Goal: Information Seeking & Learning: Check status

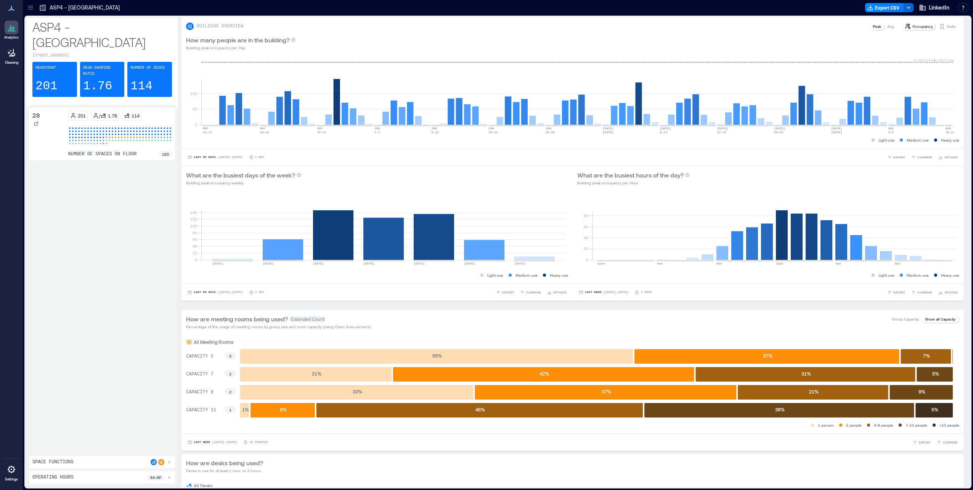
click at [27, 11] on icon at bounding box center [31, 8] width 8 height 8
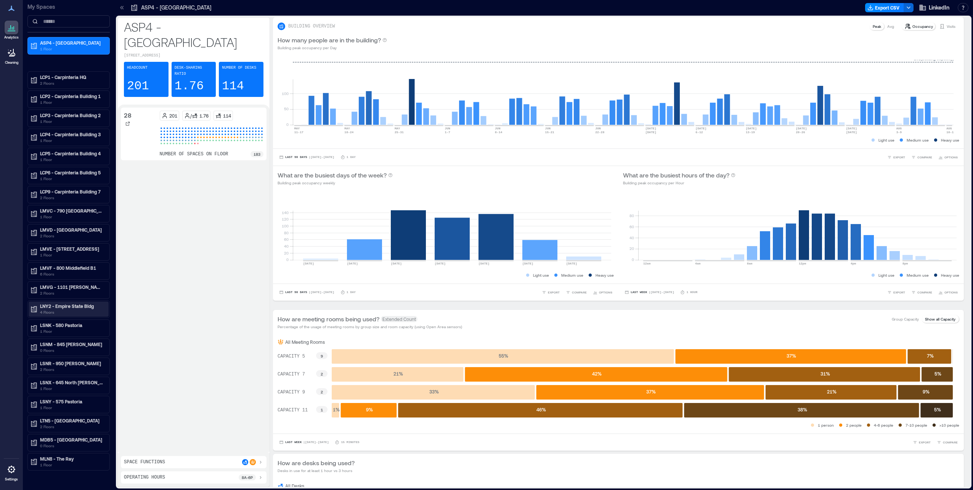
click at [37, 221] on icon at bounding box center [34, 309] width 8 height 8
click at [61, 221] on div "27" at bounding box center [67, 356] width 74 height 8
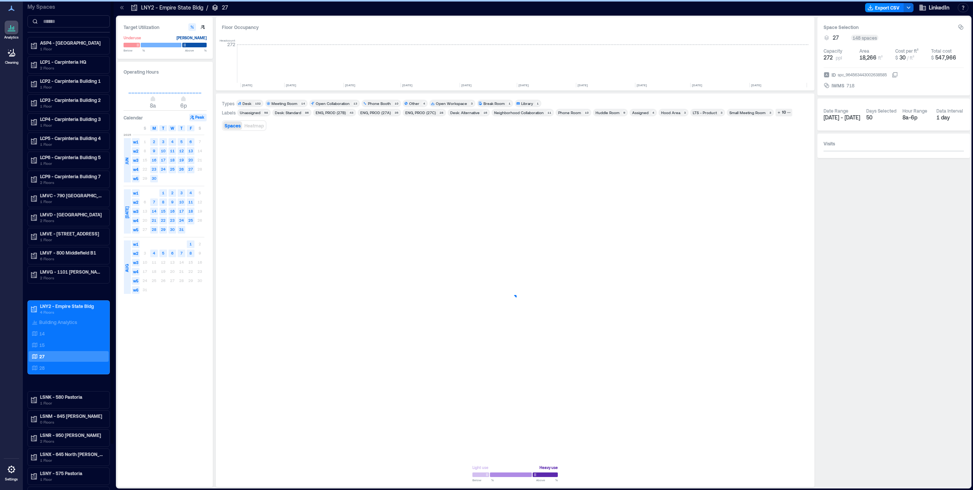
scroll to position [0, 891]
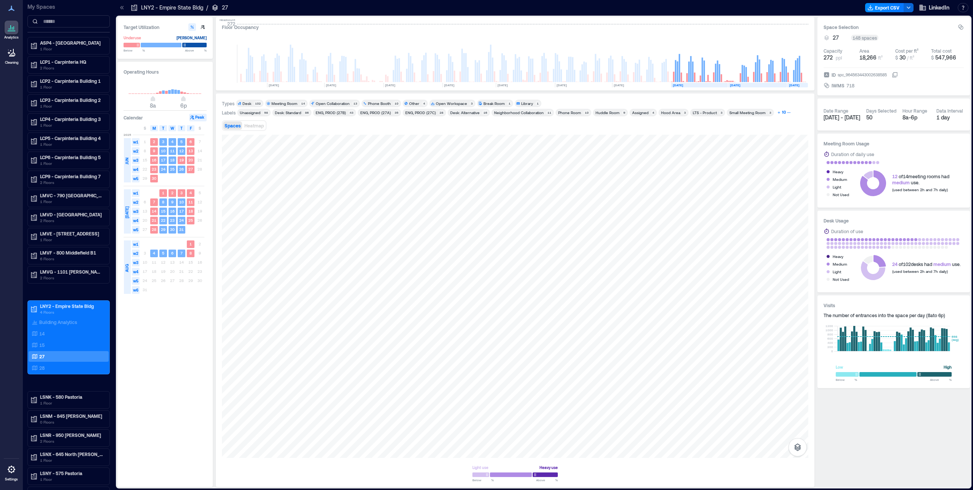
click at [515, 113] on icon "button" at bounding box center [779, 113] width 4 height 4
click at [293, 121] on div "Training Room" at bounding box center [284, 121] width 26 height 5
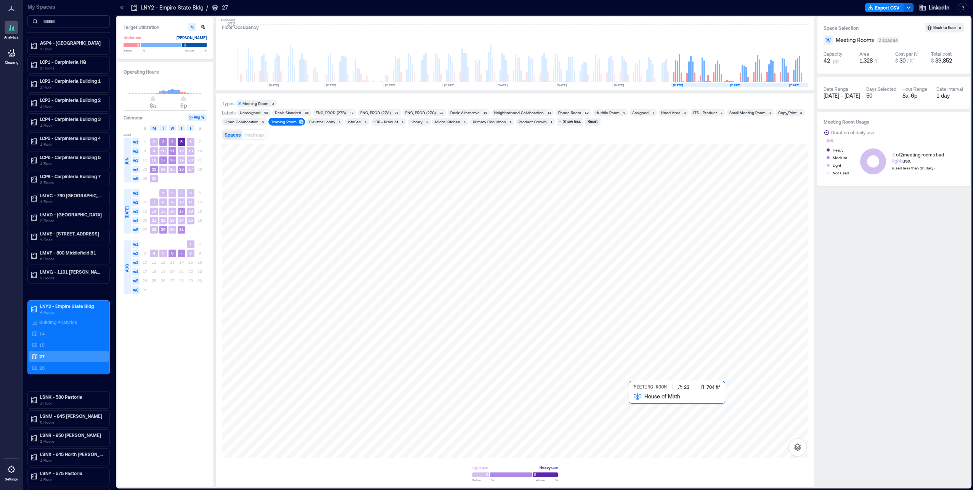
click at [515, 221] on div at bounding box center [515, 301] width 587 height 314
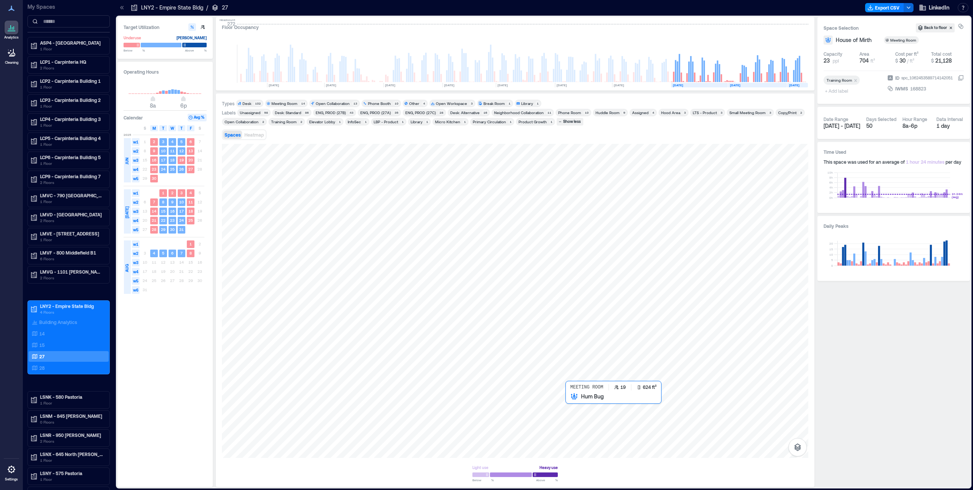
click at [515, 221] on div at bounding box center [515, 301] width 587 height 314
click at [72, 221] on div "14" at bounding box center [67, 334] width 74 height 8
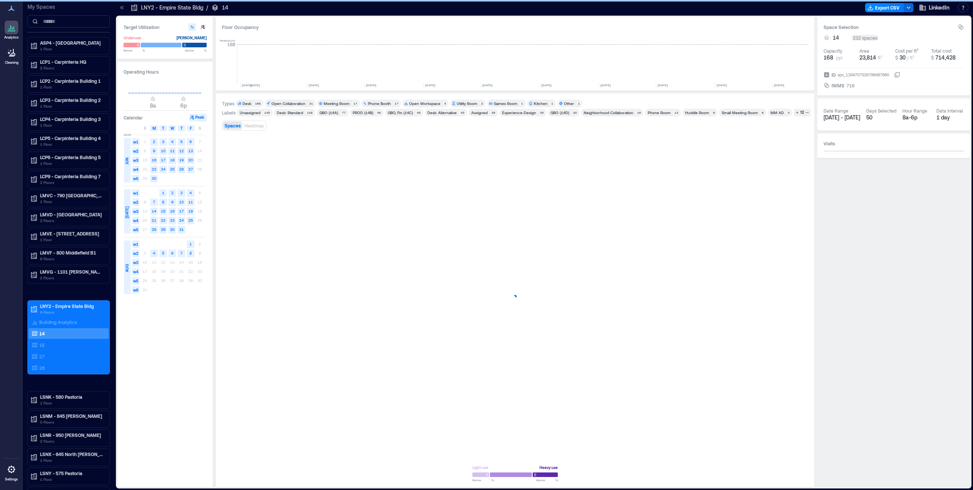
scroll to position [0, 1146]
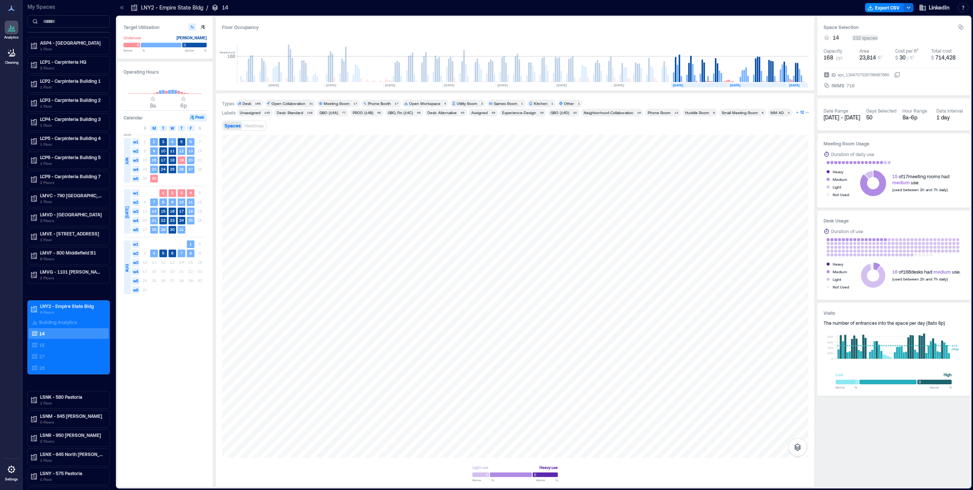
click at [515, 113] on div "12" at bounding box center [802, 112] width 6 height 7
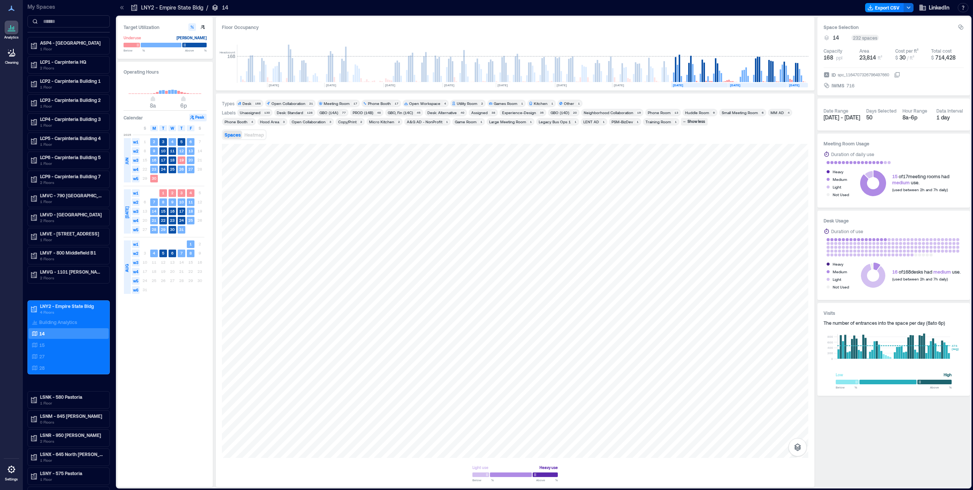
click at [515, 122] on div "Training Room" at bounding box center [659, 121] width 26 height 5
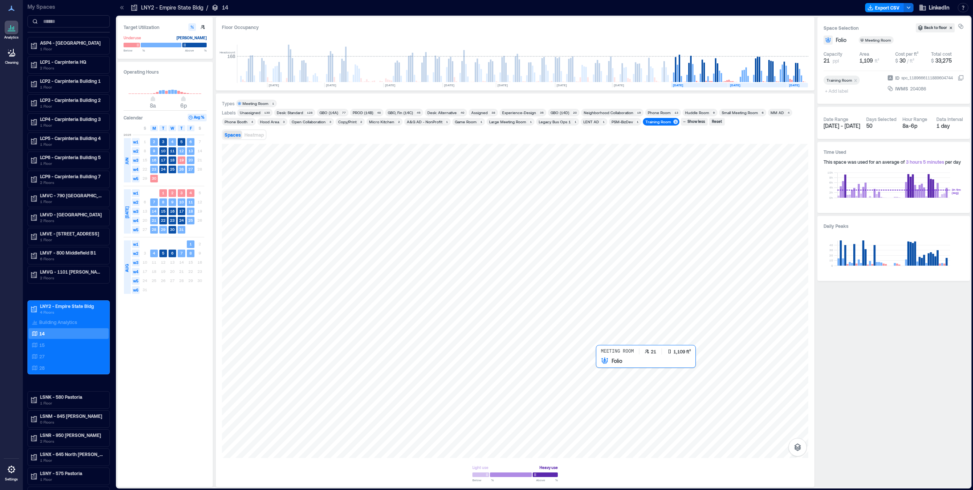
click at [515, 221] on div at bounding box center [515, 301] width 587 height 314
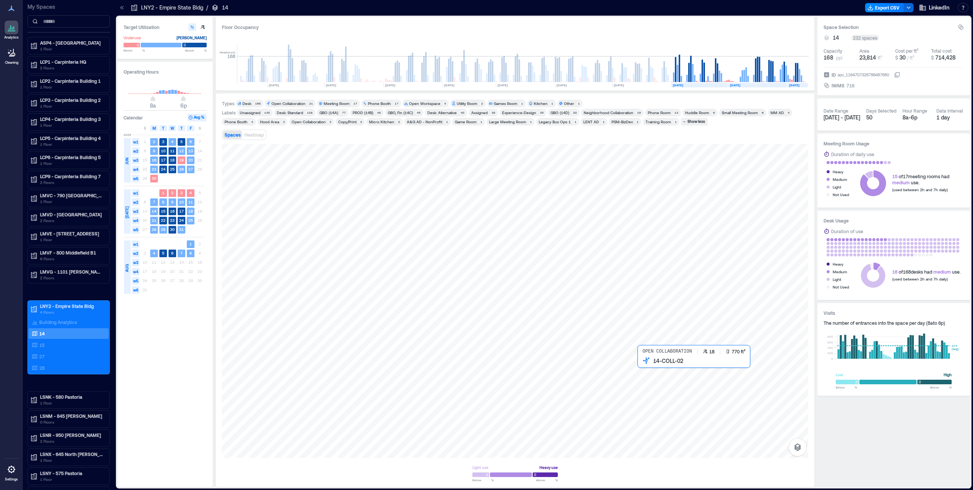
click at [515, 221] on div at bounding box center [515, 301] width 587 height 314
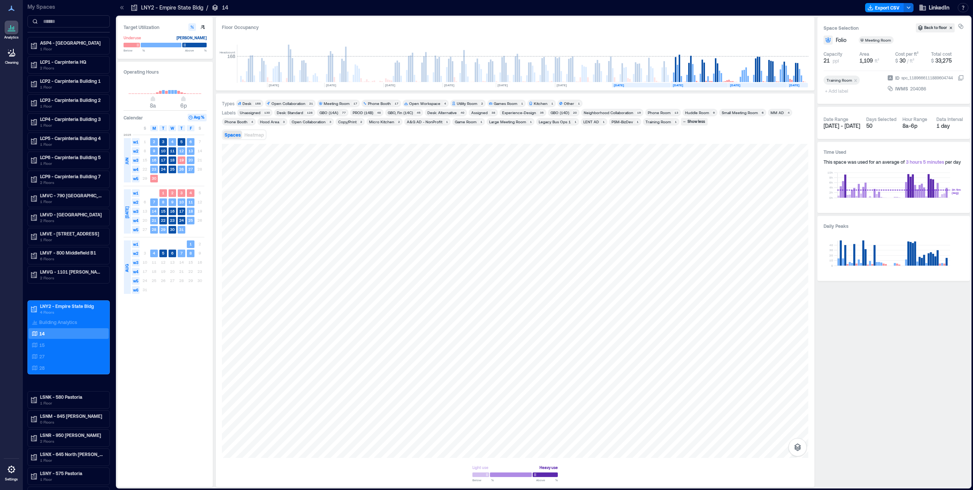
click at [515, 85] on text "[DATE]" at bounding box center [619, 85] width 10 height 4
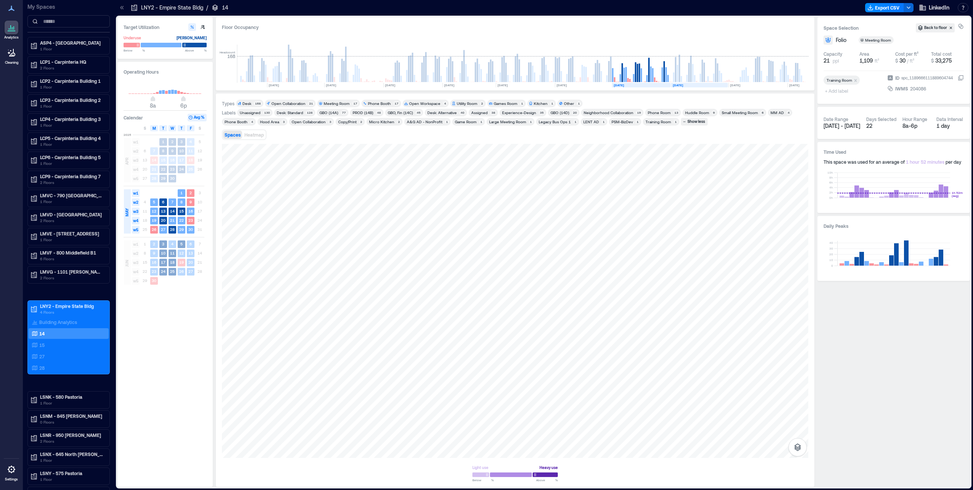
drag, startPoint x: 686, startPoint y: 87, endPoint x: 745, endPoint y: 88, distance: 58.8
click at [515, 87] on text "[DATE]" at bounding box center [678, 85] width 10 height 4
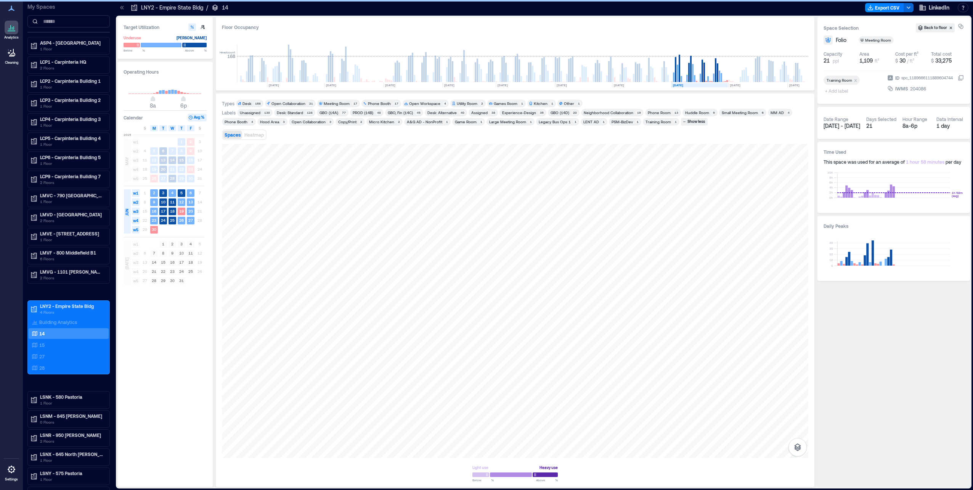
click at [515, 87] on rect at bounding box center [757, 85] width 59 height 5
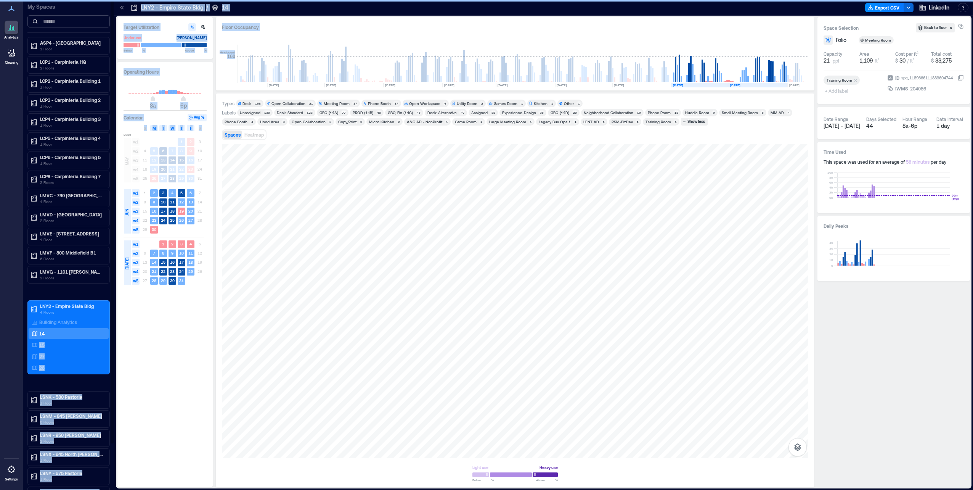
drag, startPoint x: 746, startPoint y: 87, endPoint x: 59, endPoint y: 20, distance: 689.7
click at [515, 86] on text "[DATE]" at bounding box center [794, 85] width 10 height 4
click at [515, 84] on text "[DATE]" at bounding box center [794, 85] width 10 height 4
click at [515, 85] on rect at bounding box center [641, 85] width 59 height 5
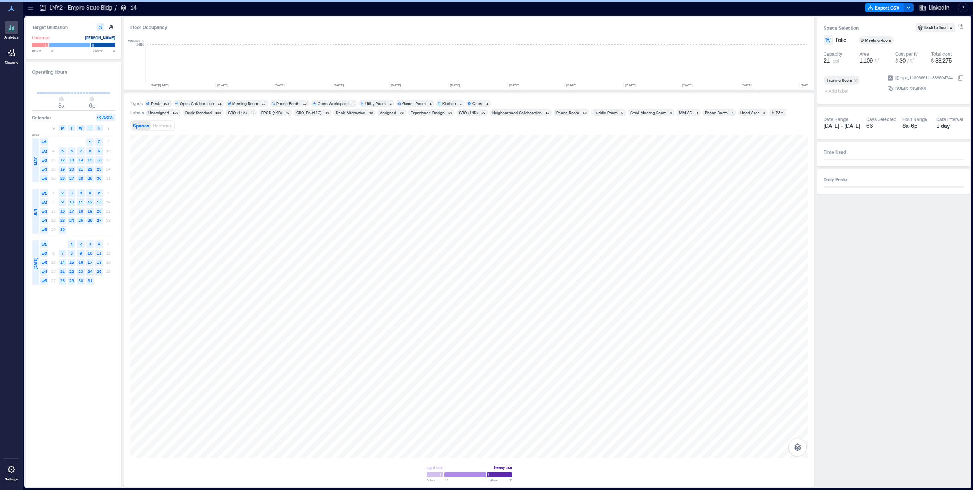
scroll to position [0, 1055]
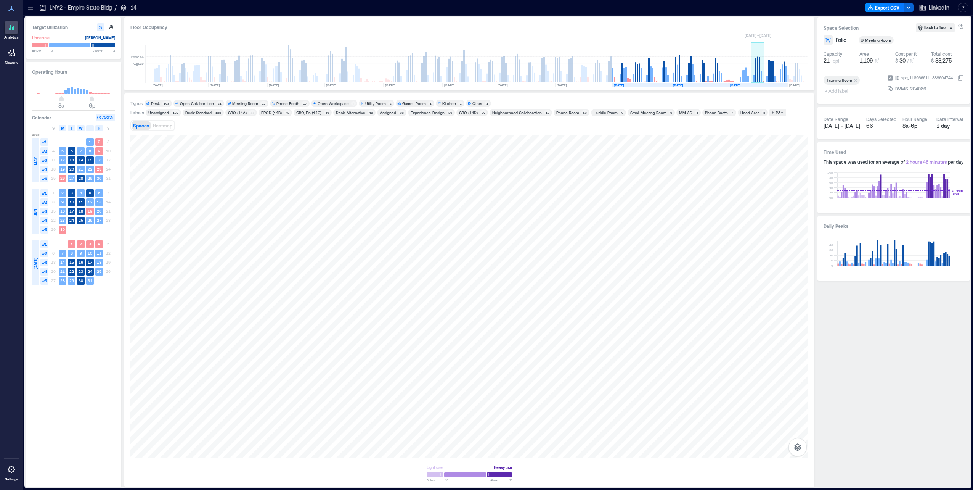
click at [756, 76] on rect at bounding box center [756, 70] width 2 height 24
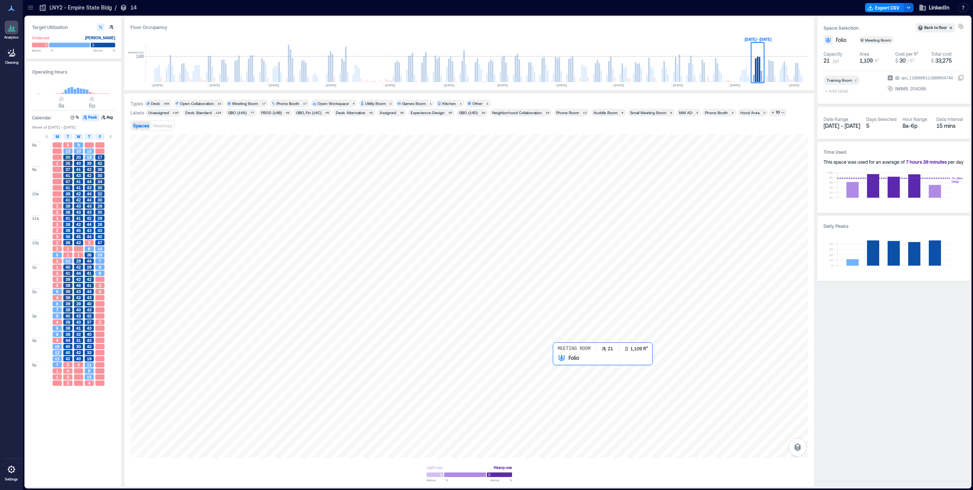
click at [577, 395] on div at bounding box center [469, 296] width 678 height 323
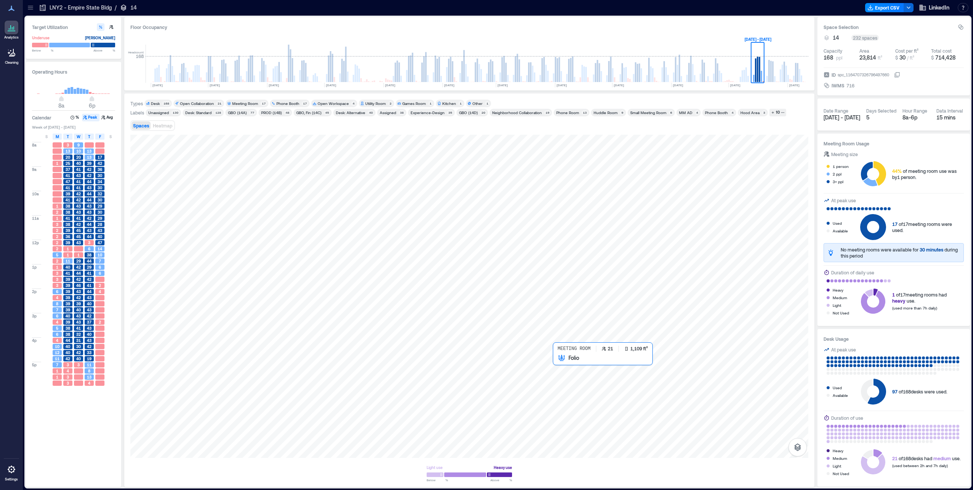
click at [573, 405] on div at bounding box center [469, 296] width 678 height 323
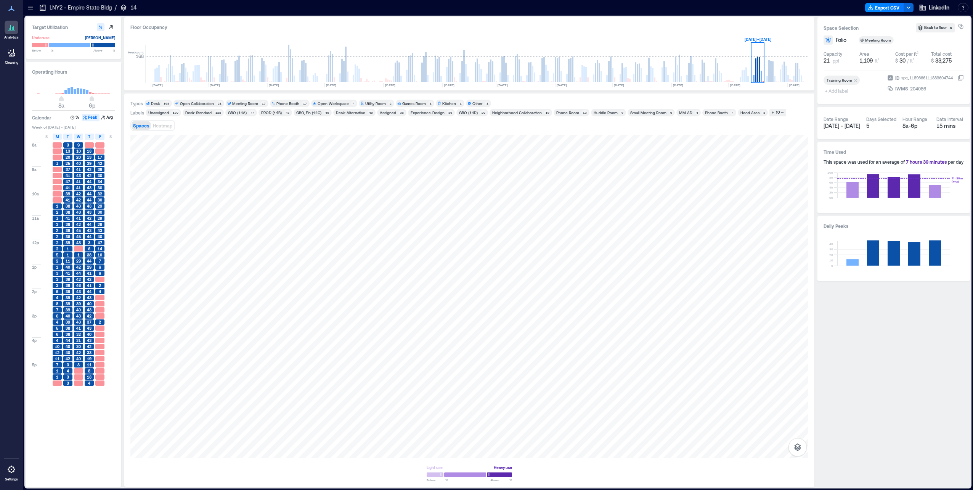
click at [580, 90] on div "Floor Occupancy Headcount 168 [DATE] [DATE] [DATE] [DATE] [DATE] [DATE] [DATE] …" at bounding box center [469, 251] width 690 height 469
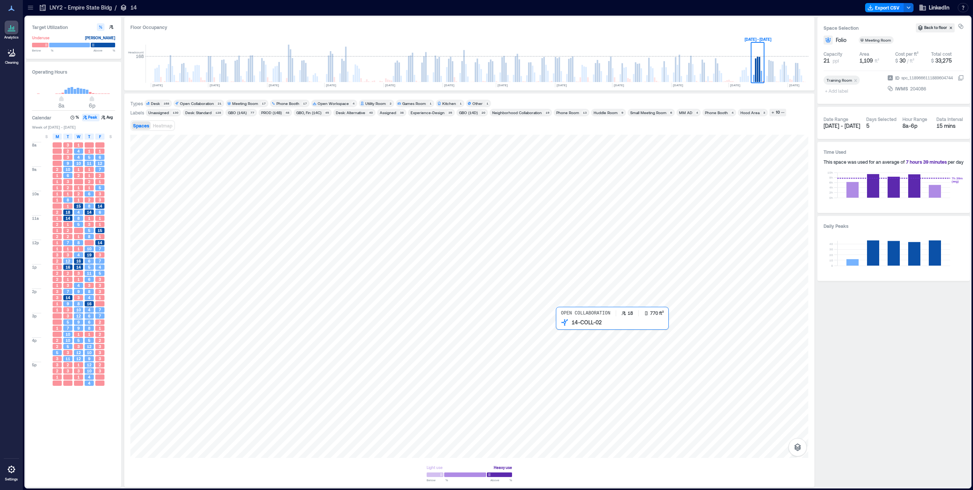
click at [570, 340] on div at bounding box center [469, 296] width 678 height 323
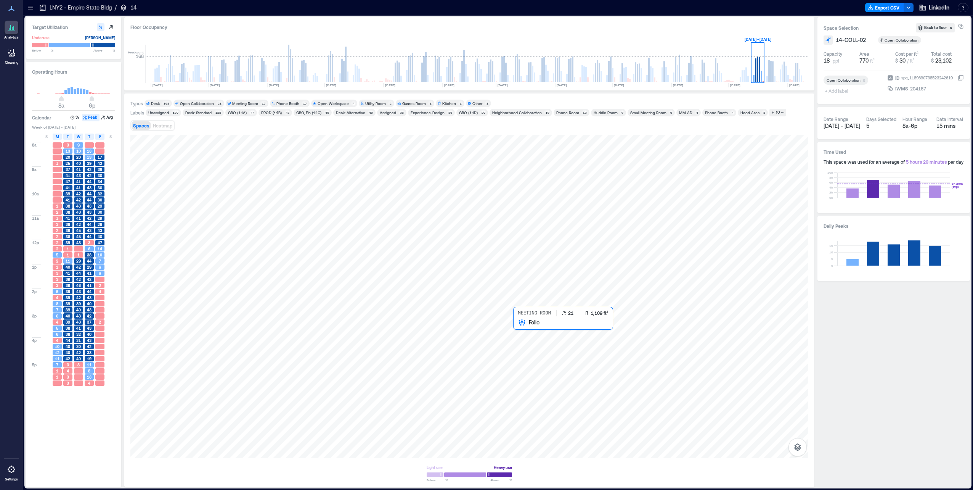
click at [535, 349] on div at bounding box center [469, 296] width 678 height 323
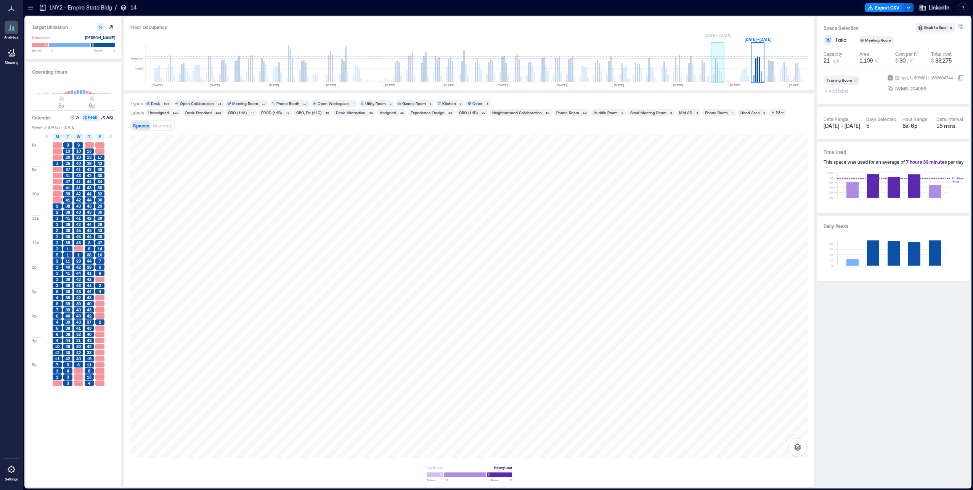
click at [717, 70] on rect at bounding box center [716, 70] width 2 height 24
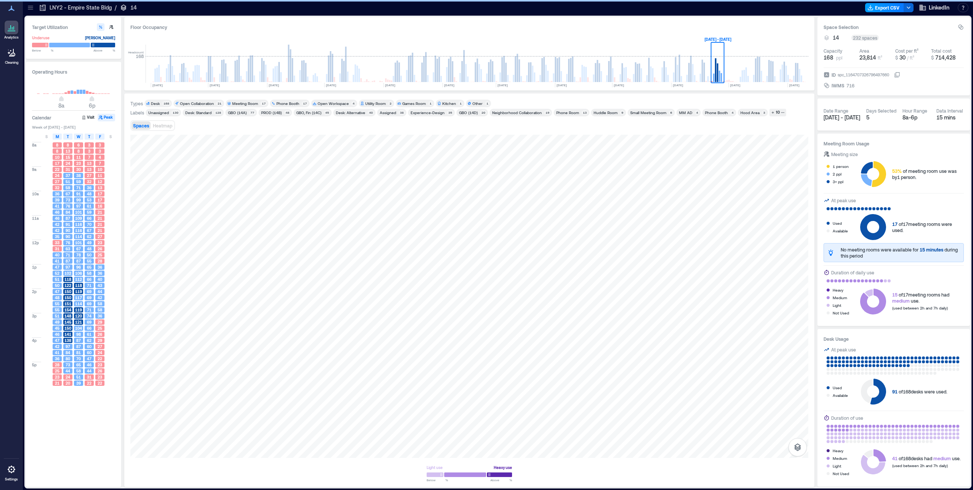
click at [895, 9] on button "Export CSV" at bounding box center [884, 7] width 39 height 9
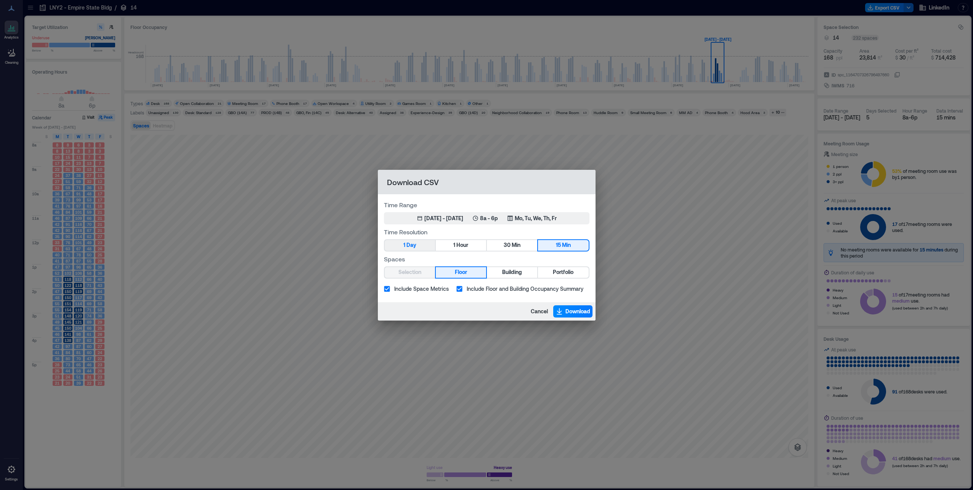
click at [416, 247] on span "Day" at bounding box center [412, 245] width 10 height 10
click at [465, 250] on button "1 Hour" at bounding box center [461, 245] width 50 height 11
click at [509, 272] on span "Building" at bounding box center [512, 272] width 20 height 10
click at [463, 217] on div "[DATE] - [DATE]" at bounding box center [443, 218] width 39 height 8
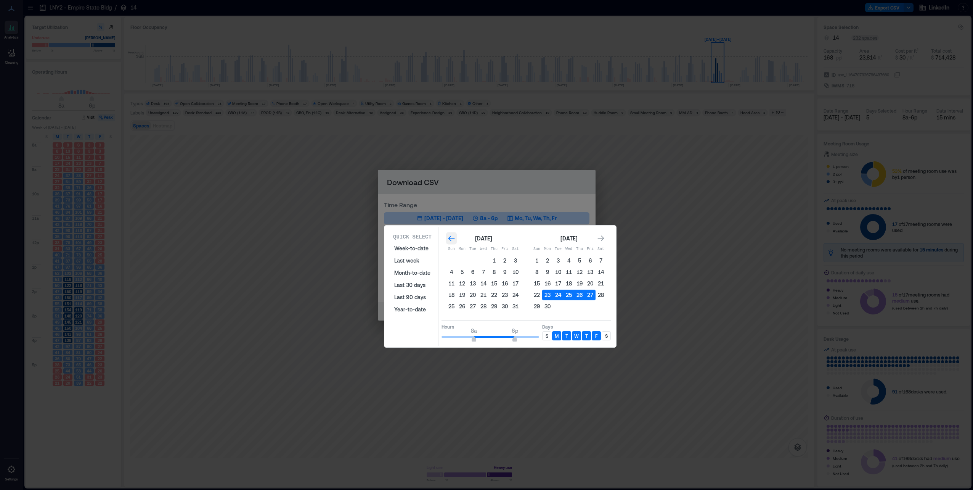
click at [451, 238] on icon "Go to previous month" at bounding box center [451, 238] width 6 height 6
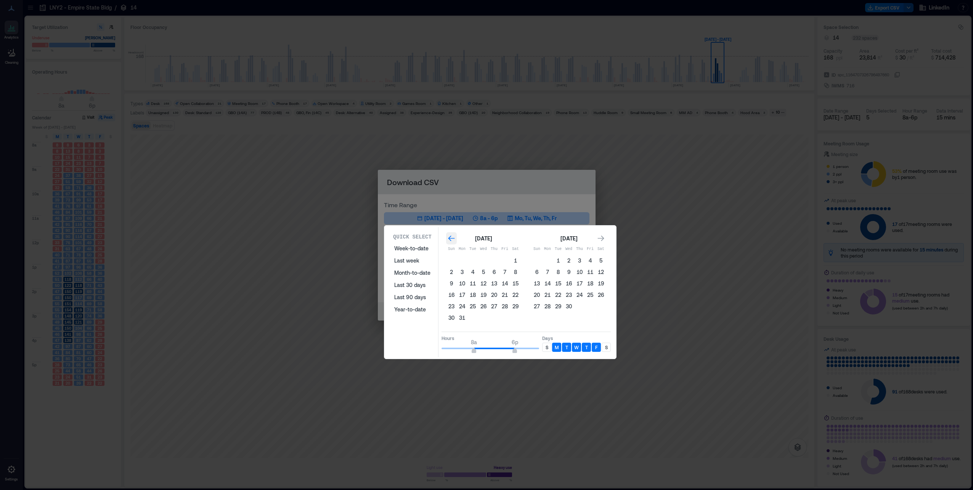
click at [451, 238] on icon "Go to previous month" at bounding box center [451, 238] width 6 height 6
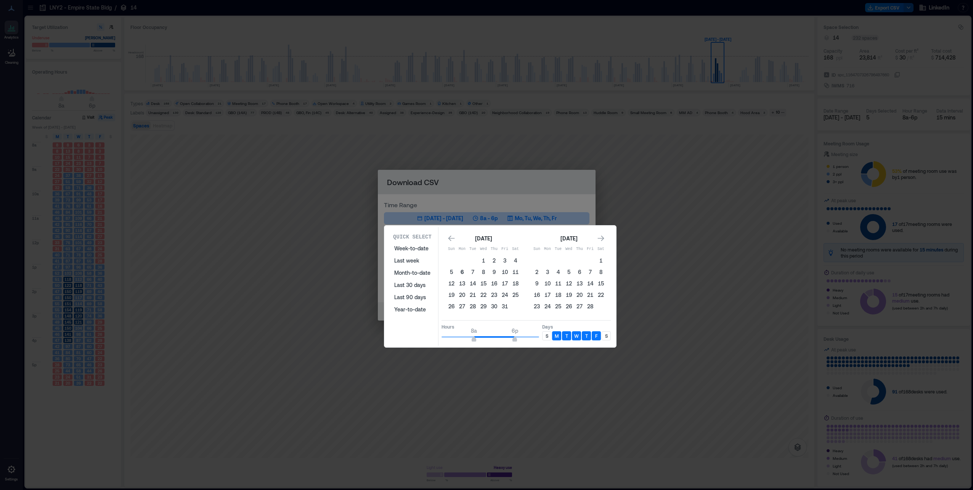
click at [461, 272] on button "6" at bounding box center [462, 272] width 11 height 11
click at [461, 283] on button "13" at bounding box center [462, 283] width 11 height 11
click at [462, 283] on button "13" at bounding box center [462, 283] width 11 height 11
click at [603, 233] on div "Go to next month" at bounding box center [601, 238] width 11 height 12
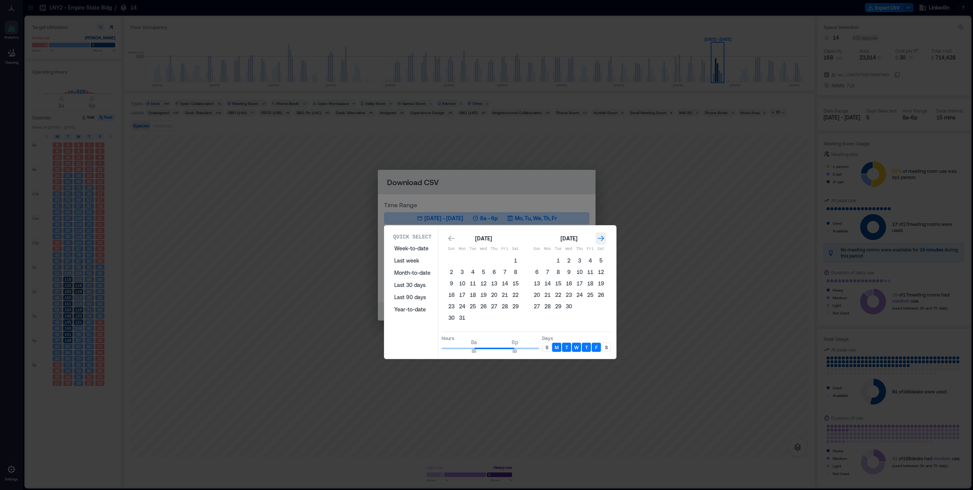
click at [603, 233] on div "Go to next month" at bounding box center [601, 238] width 11 height 12
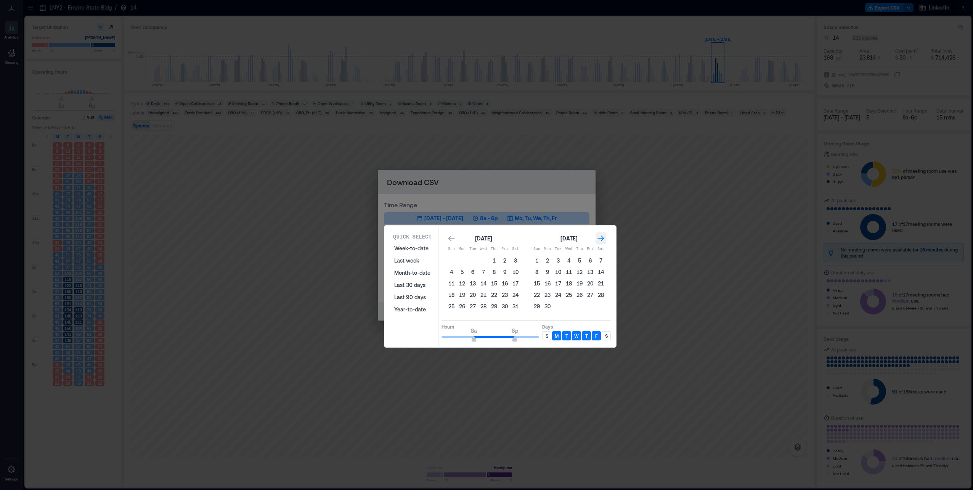
click at [603, 233] on div "Go to next month" at bounding box center [601, 238] width 11 height 12
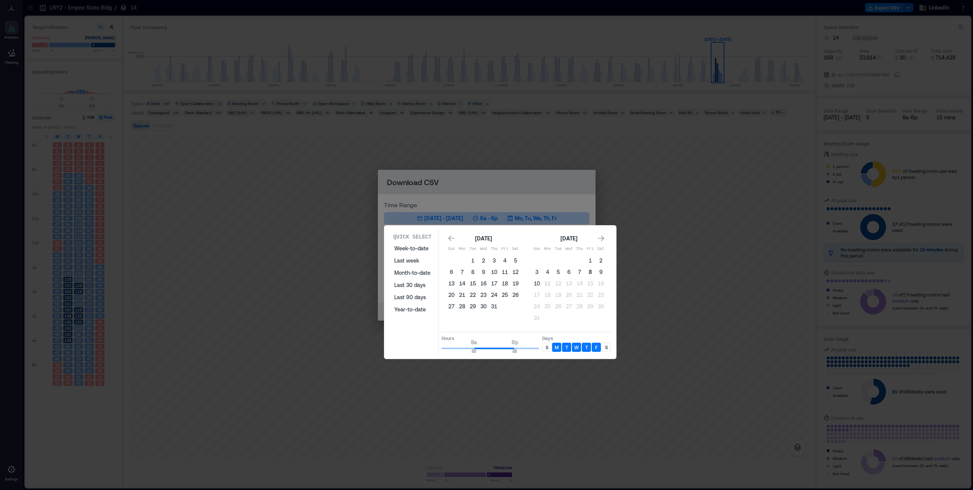
click at [591, 272] on button "8" at bounding box center [590, 272] width 11 height 11
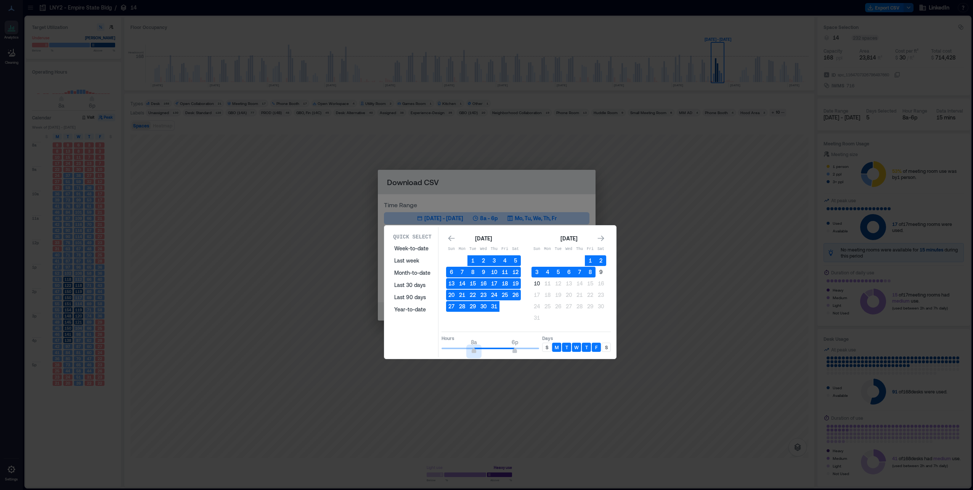
type input "*"
click at [477, 350] on span "9a" at bounding box center [478, 351] width 5 height 3
type input "**"
drag, startPoint x: 515, startPoint y: 350, endPoint x: 508, endPoint y: 350, distance: 7.6
click at [508, 350] on span "4p" at bounding box center [507, 351] width 5 height 3
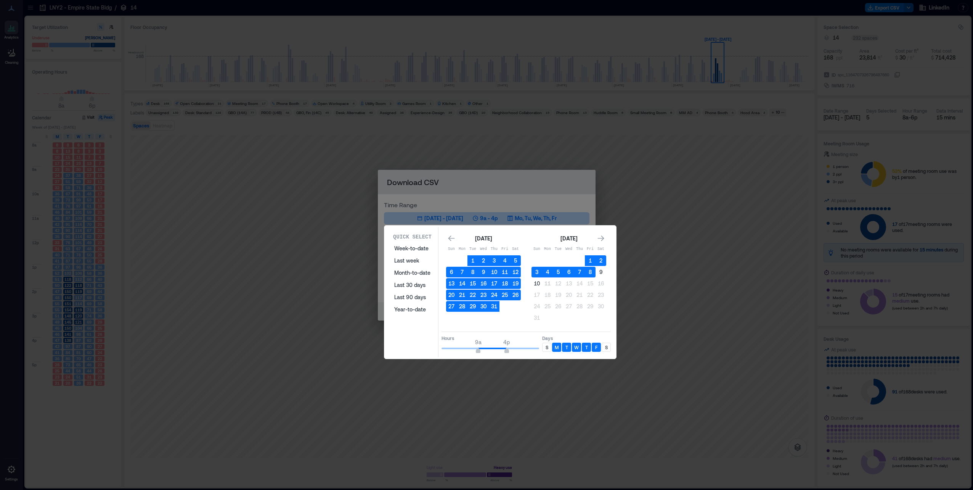
click at [558, 349] on p "M" at bounding box center [557, 347] width 4 height 6
click at [594, 347] on div "F" at bounding box center [596, 346] width 9 height 9
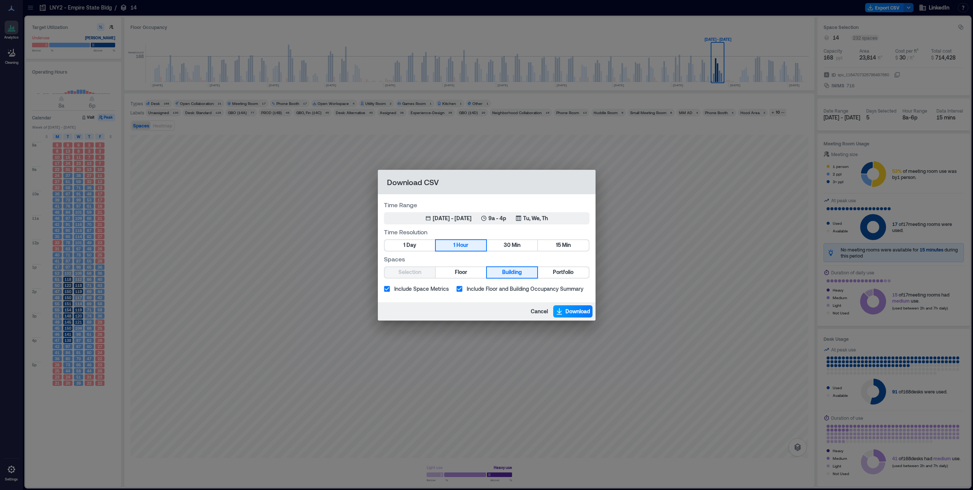
click at [576, 309] on span "Download" at bounding box center [578, 311] width 25 height 8
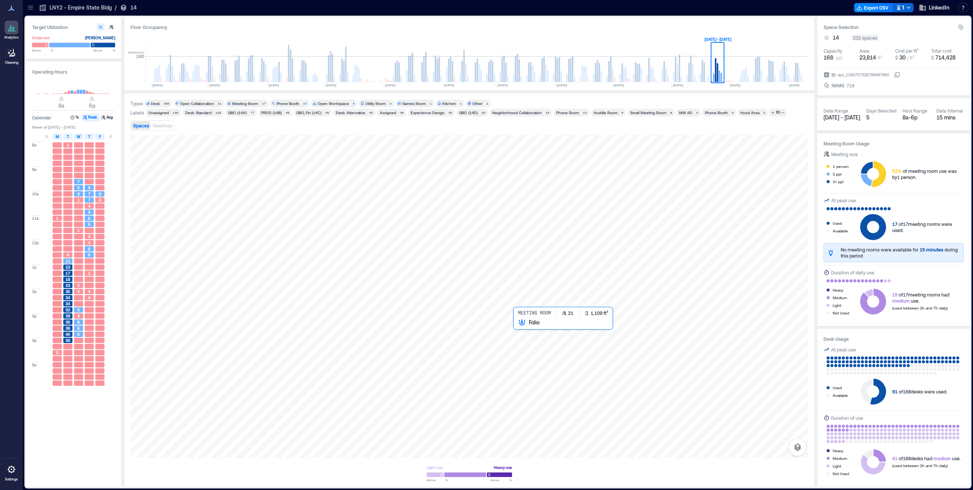
click at [532, 334] on div at bounding box center [469, 296] width 678 height 323
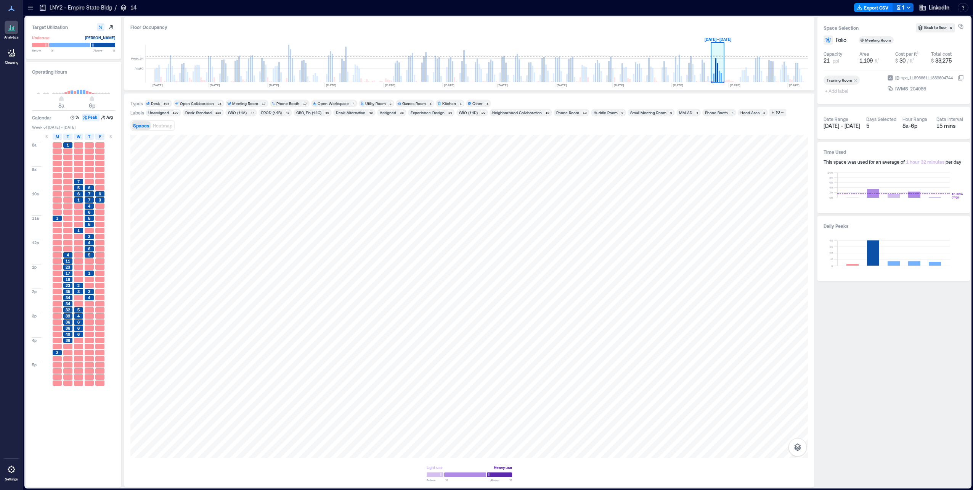
click at [722, 69] on rect at bounding box center [717, 64] width 13 height 38
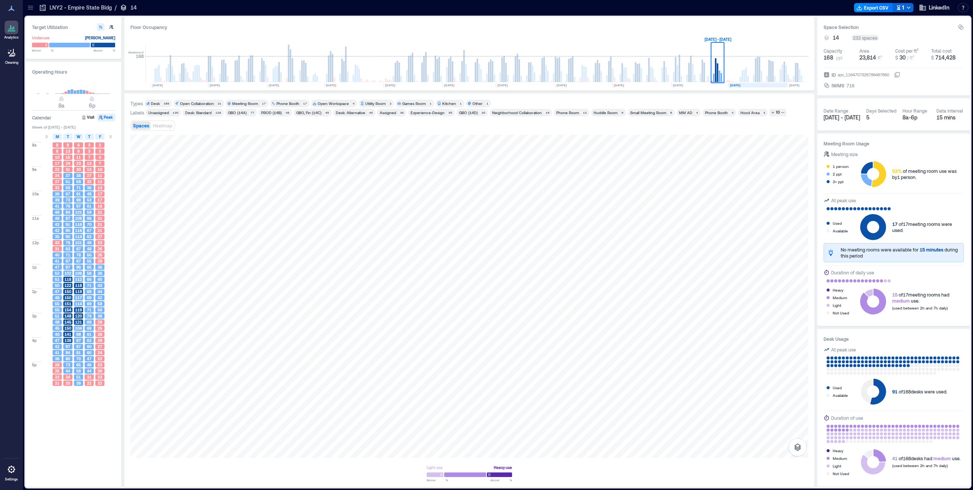
click at [737, 86] on text "[DATE]" at bounding box center [735, 85] width 10 height 4
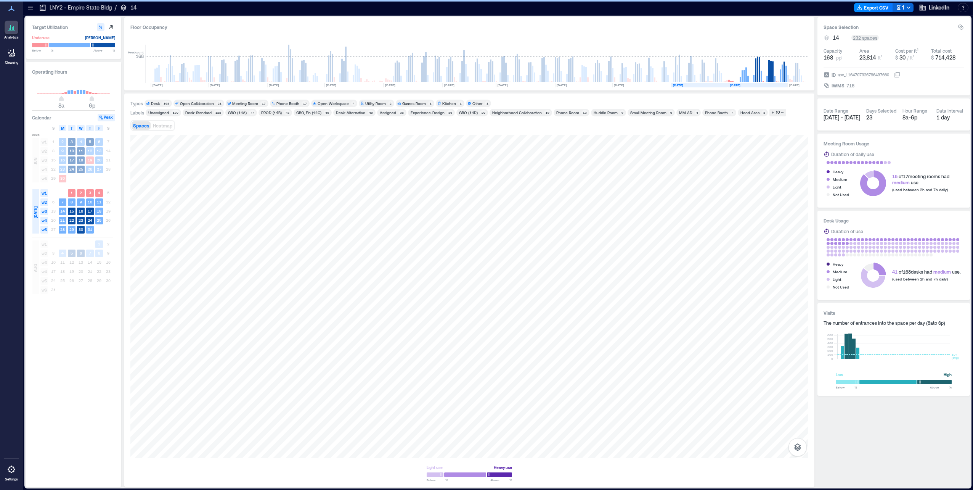
click at [702, 85] on rect at bounding box center [699, 85] width 57 height 5
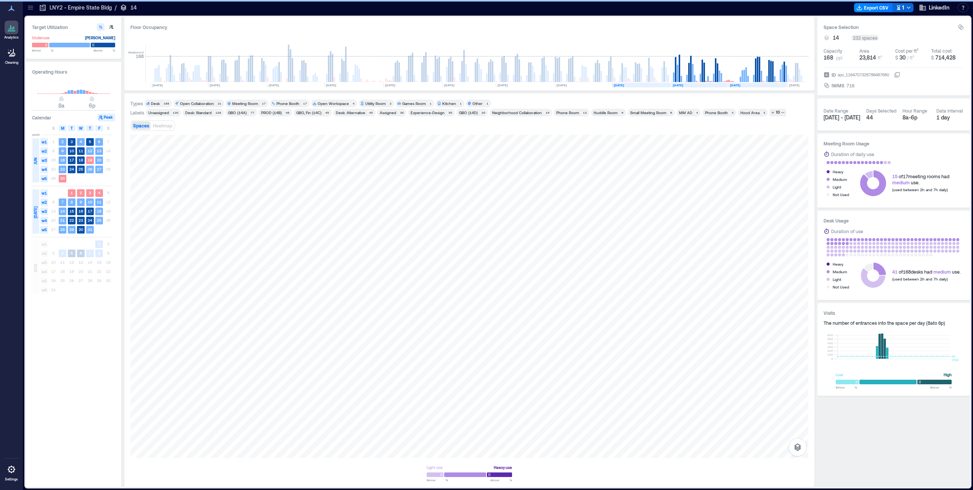
click at [648, 84] on rect at bounding box center [641, 85] width 59 height 5
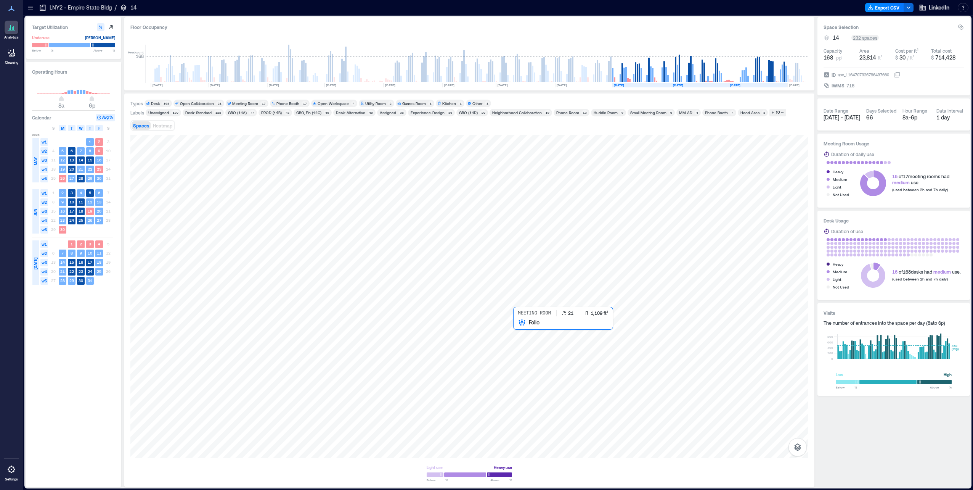
click at [542, 345] on div at bounding box center [469, 296] width 678 height 323
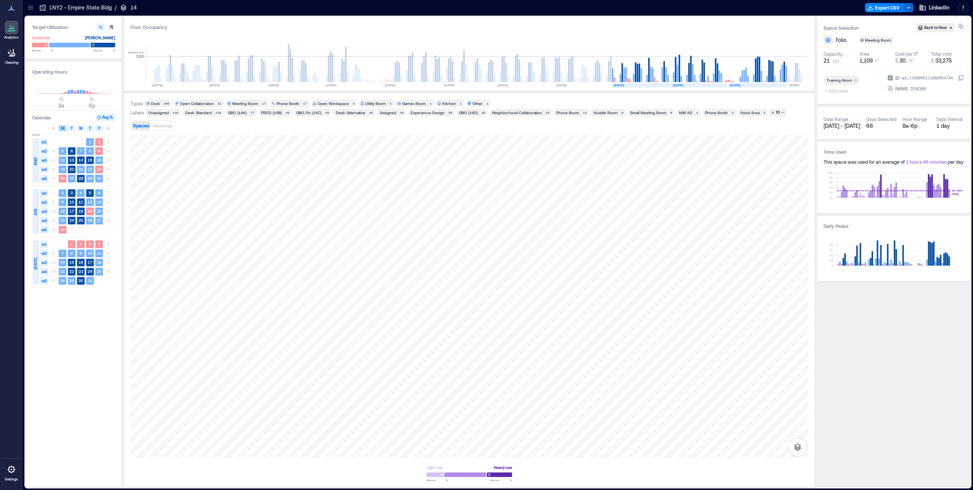
click at [64, 129] on span "M" at bounding box center [62, 128] width 3 height 6
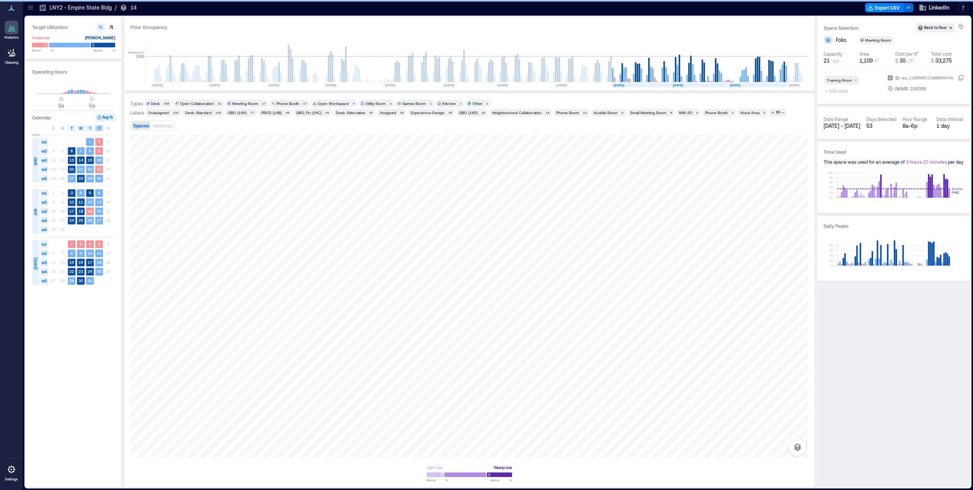
click at [98, 128] on span "F" at bounding box center [99, 128] width 2 height 6
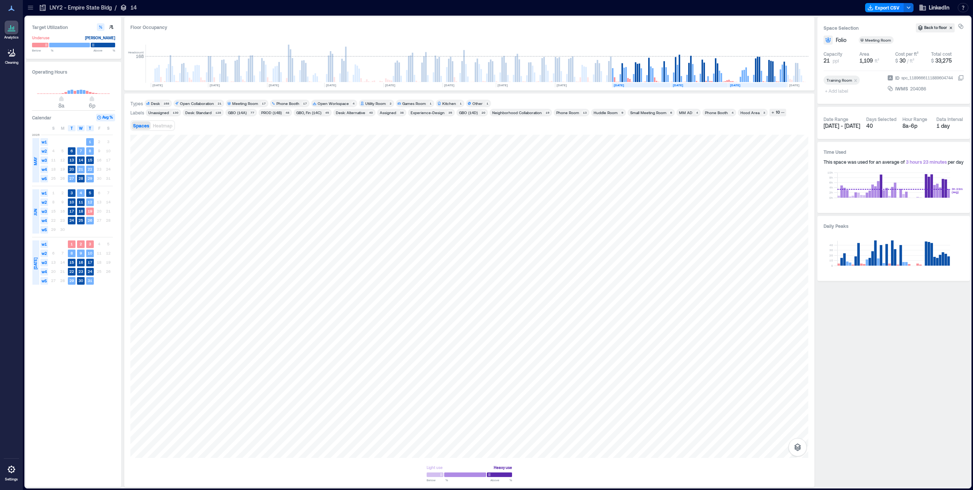
click at [32, 9] on icon at bounding box center [31, 8] width 8 height 8
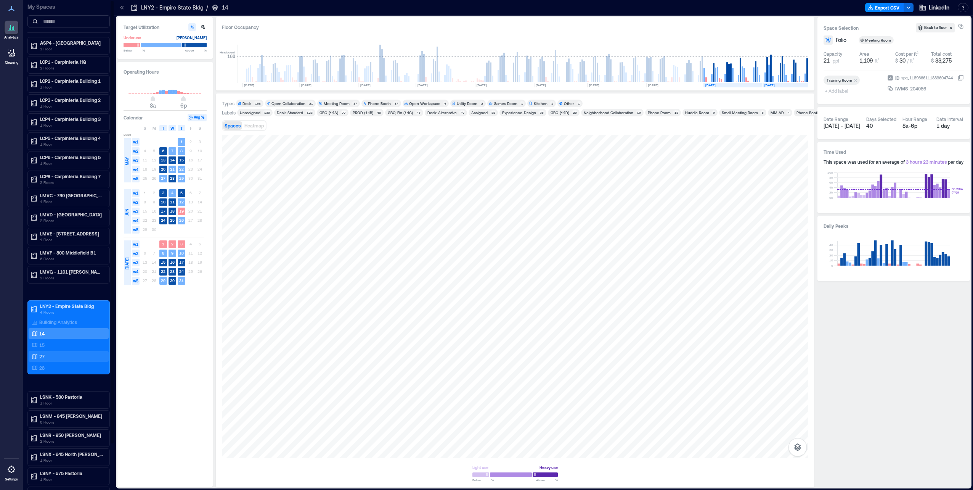
click at [48, 357] on div "27" at bounding box center [67, 356] width 74 height 8
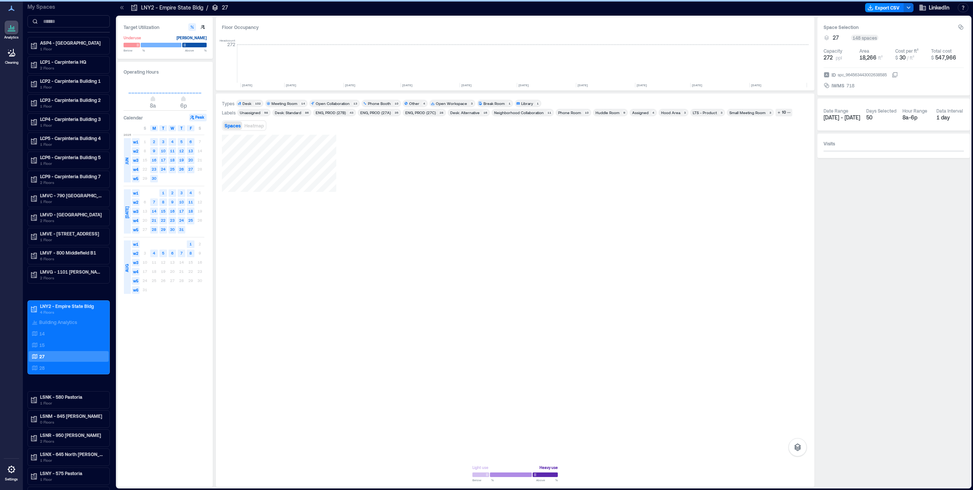
scroll to position [0, 891]
click at [601, 403] on div at bounding box center [515, 296] width 587 height 323
click at [677, 412] on div at bounding box center [515, 296] width 587 height 323
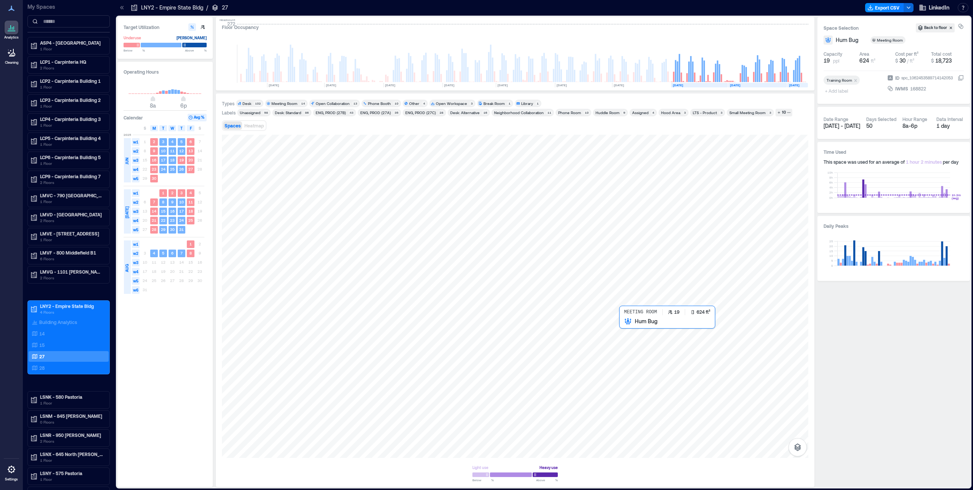
click at [665, 334] on div at bounding box center [515, 296] width 587 height 323
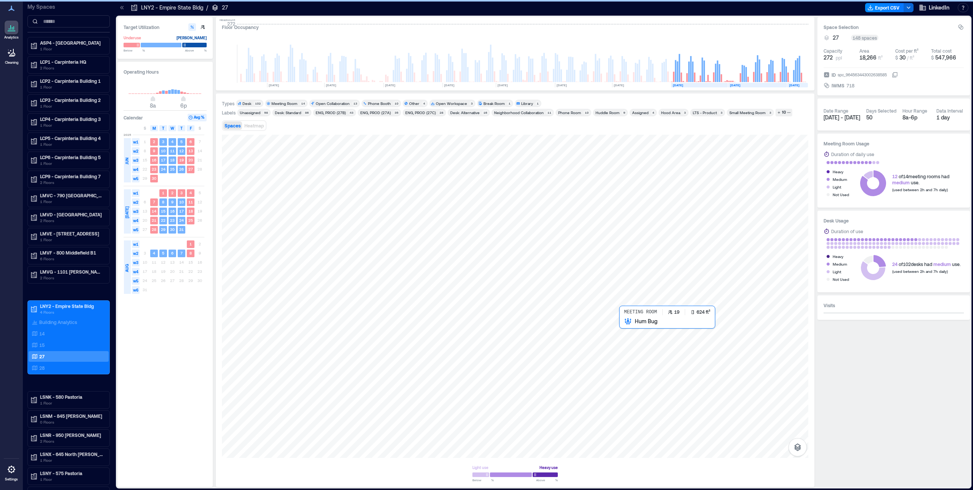
click at [659, 343] on div at bounding box center [515, 296] width 587 height 323
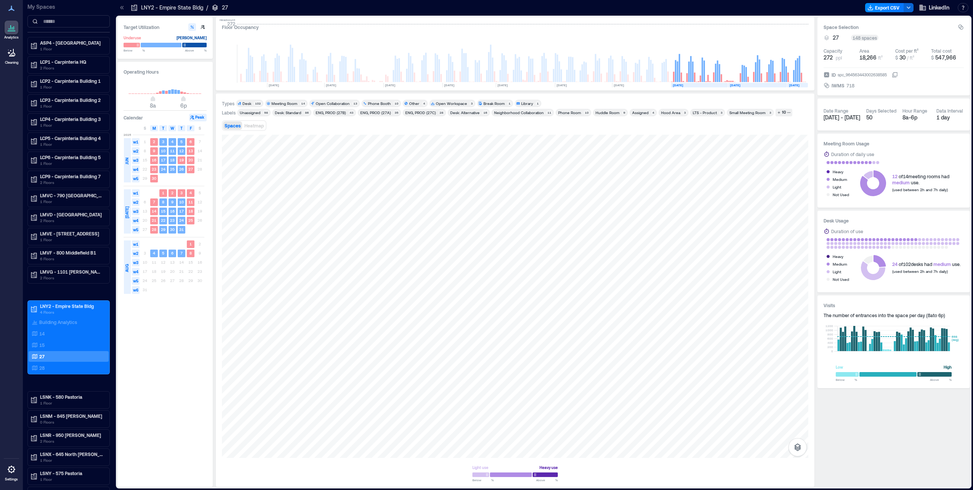
click at [154, 129] on span "M" at bounding box center [154, 128] width 3 height 6
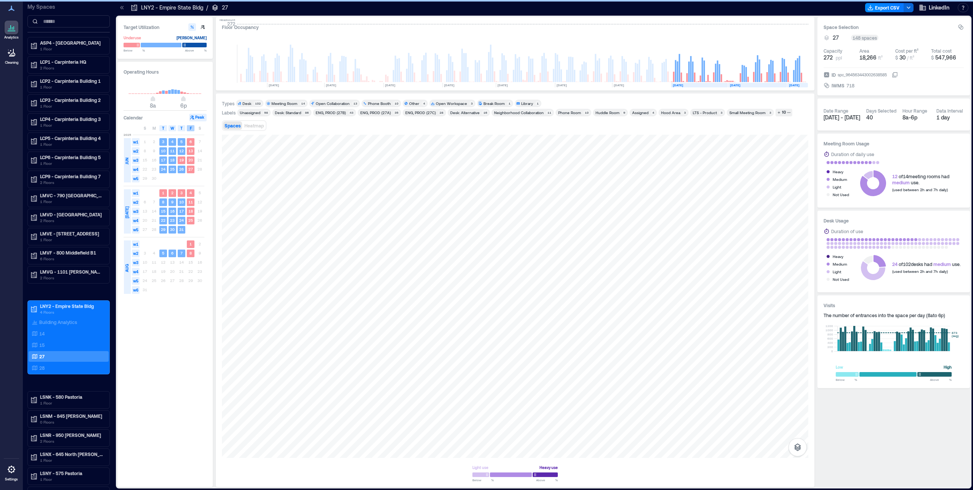
click at [189, 129] on div "F" at bounding box center [191, 128] width 8 height 6
type input "*"
drag, startPoint x: 153, startPoint y: 99, endPoint x: 157, endPoint y: 99, distance: 4.2
click at [157, 99] on span "9a" at bounding box center [156, 99] width 5 height 3
click at [179, 100] on span "9a 6p" at bounding box center [165, 99] width 73 height 11
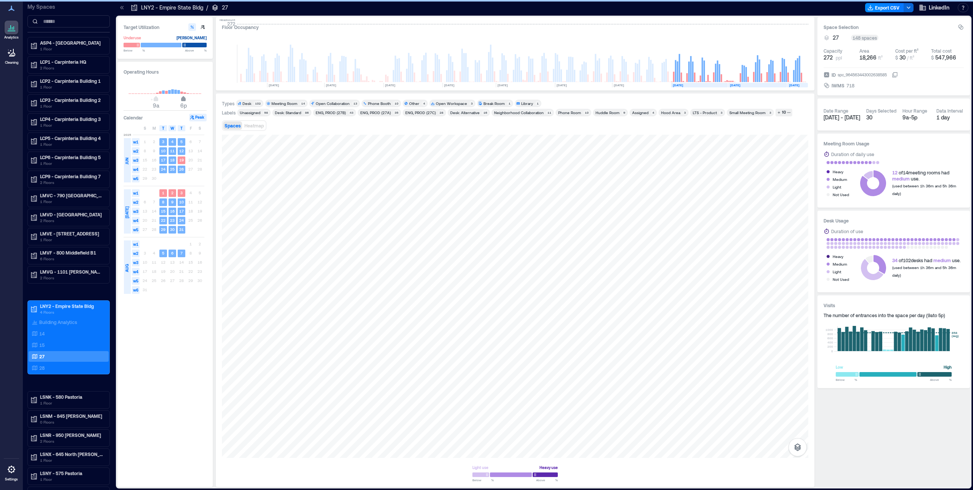
type input "**"
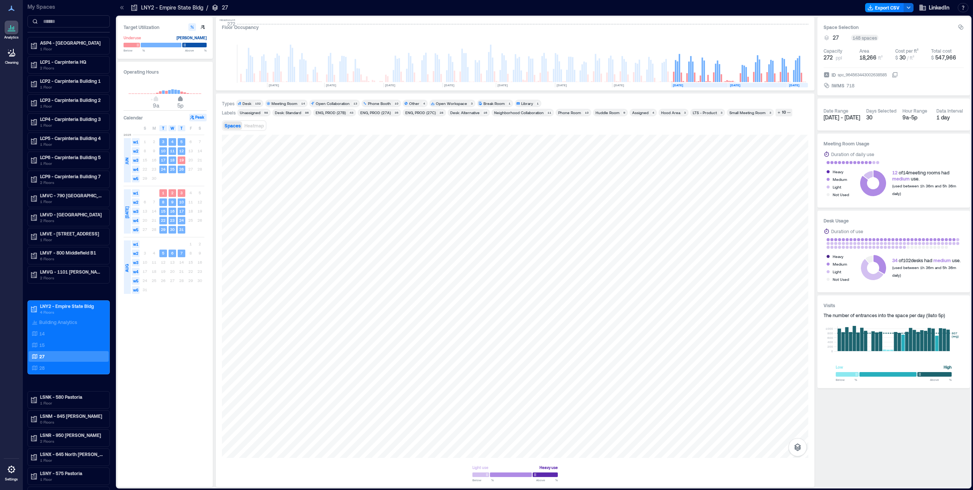
click at [180, 98] on span "5p" at bounding box center [180, 99] width 5 height 3
type input "*"
click at [153, 100] on span "8a" at bounding box center [153, 99] width 5 height 3
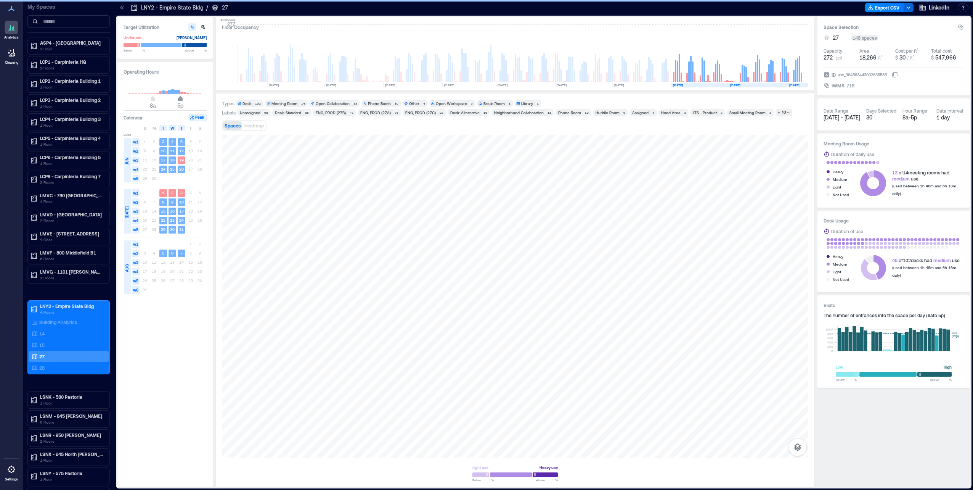
type input "**"
click at [183, 99] on span "6p" at bounding box center [183, 99] width 5 height 3
click at [651, 334] on div at bounding box center [515, 296] width 587 height 323
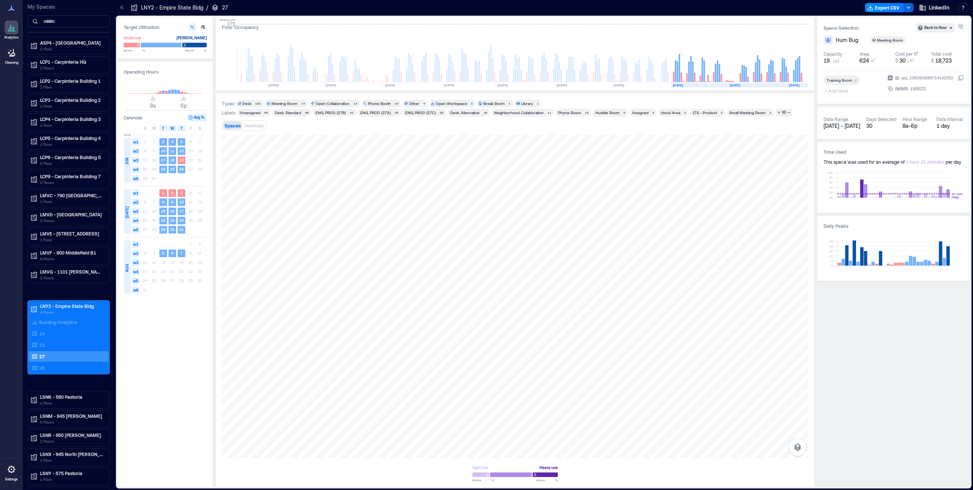
click at [810, 279] on div "Types Desk 102 Meeting Room 14 Open Collaboration 13 Phone Booth 10 Other 4 Ope…" at bounding box center [515, 289] width 599 height 393
drag, startPoint x: 637, startPoint y: 85, endPoint x: 653, endPoint y: 83, distance: 16.5
click at [637, 85] on rect at bounding box center [641, 85] width 59 height 5
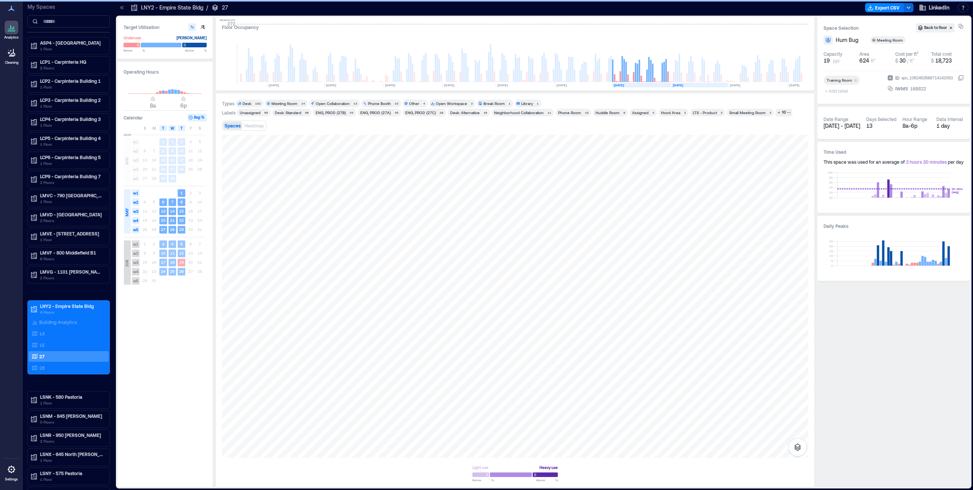
click at [683, 85] on text "[DATE]" at bounding box center [678, 85] width 10 height 4
click at [744, 84] on rect at bounding box center [757, 85] width 59 height 5
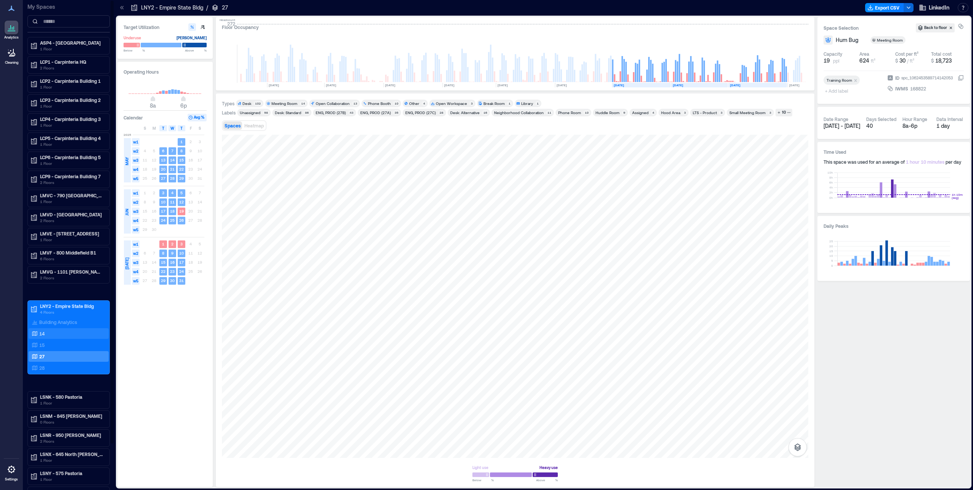
drag, startPoint x: 68, startPoint y: 257, endPoint x: 49, endPoint y: 334, distance: 78.4
click at [53, 349] on div "ASP4 - [GEOGRAPHIC_DATA] 1 Floor LCP1 - Carpinteria HQ 2 Floors LCP2 - Carpinte…" at bounding box center [68, 289] width 82 height 505
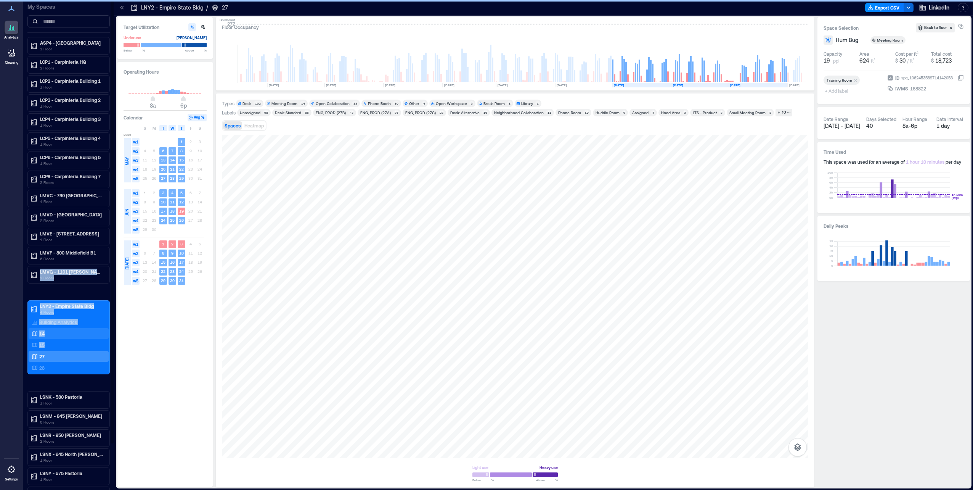
click at [48, 333] on div "14" at bounding box center [67, 334] width 74 height 8
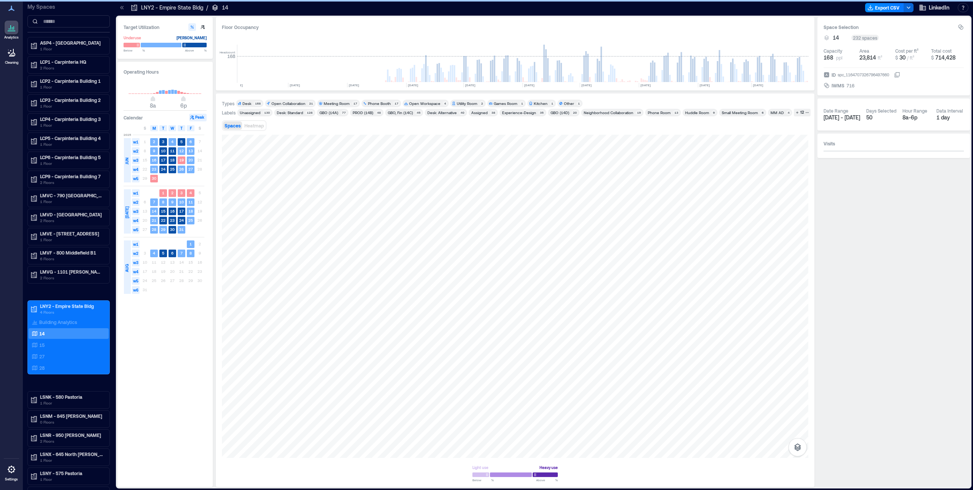
scroll to position [0, 1146]
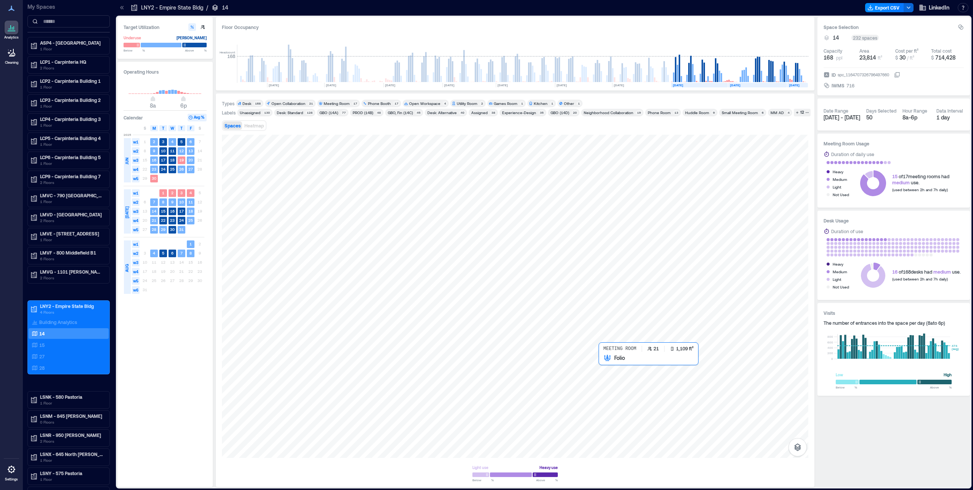
click at [616, 400] on div at bounding box center [515, 296] width 587 height 323
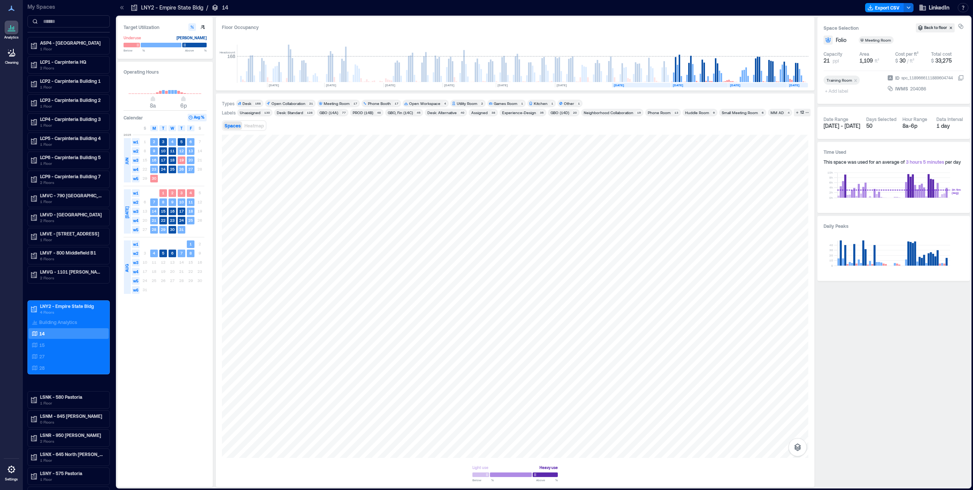
click at [637, 85] on rect at bounding box center [641, 85] width 59 height 5
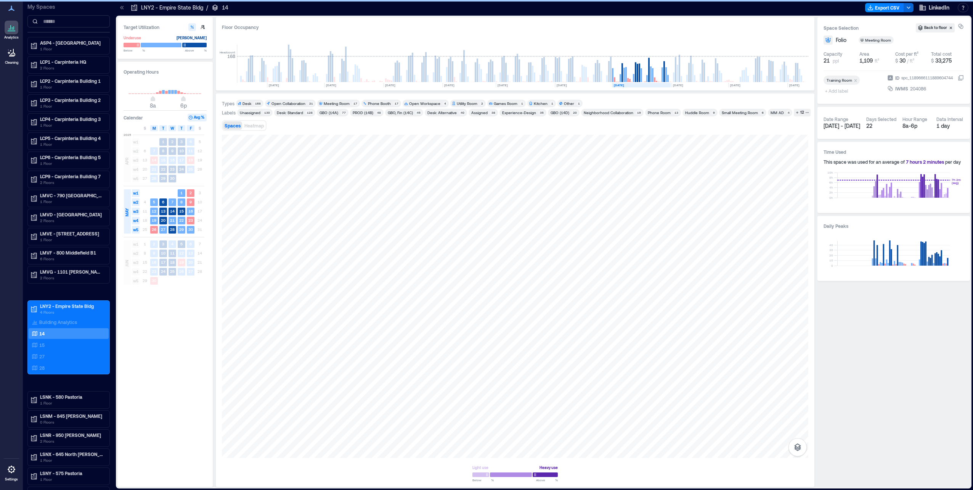
click at [683, 84] on text "[DATE]" at bounding box center [678, 85] width 10 height 4
click at [754, 85] on rect at bounding box center [757, 85] width 59 height 5
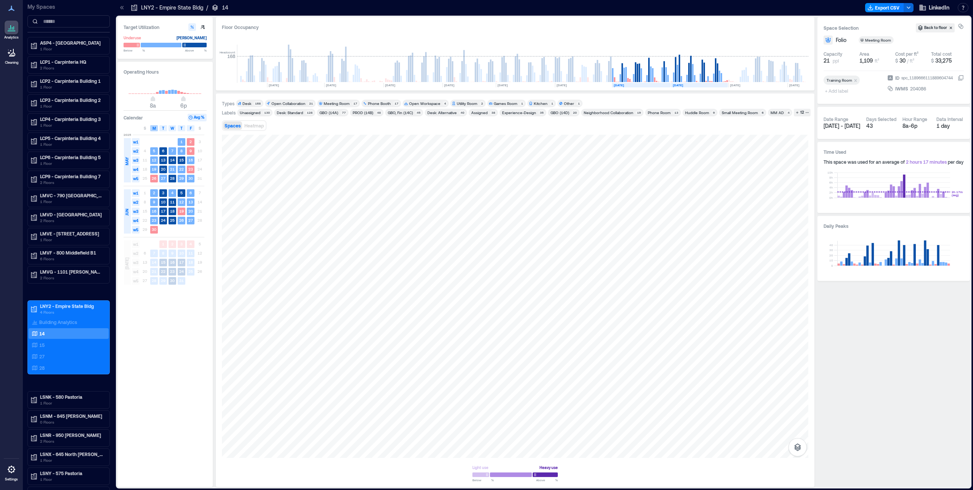
click at [154, 129] on span "M" at bounding box center [154, 128] width 3 height 6
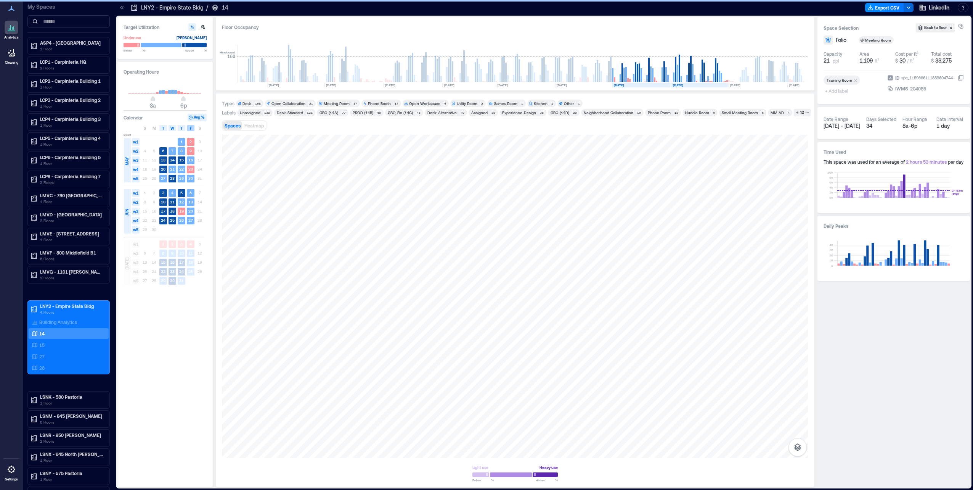
click at [191, 128] on span "F" at bounding box center [191, 128] width 2 height 6
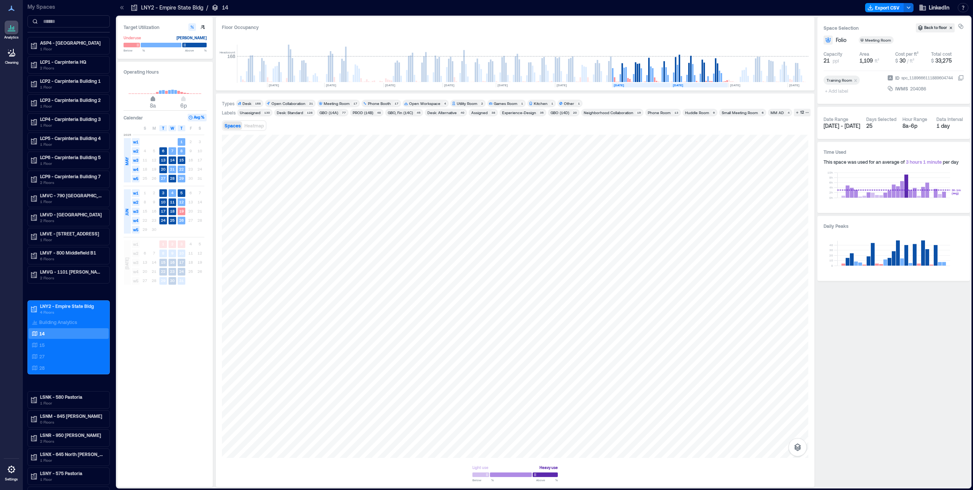
type input "*"
drag, startPoint x: 152, startPoint y: 100, endPoint x: 156, endPoint y: 100, distance: 3.9
click at [156, 100] on span "9a" at bounding box center [156, 99] width 5 height 3
type input "**"
drag, startPoint x: 183, startPoint y: 99, endPoint x: 178, endPoint y: 99, distance: 4.6
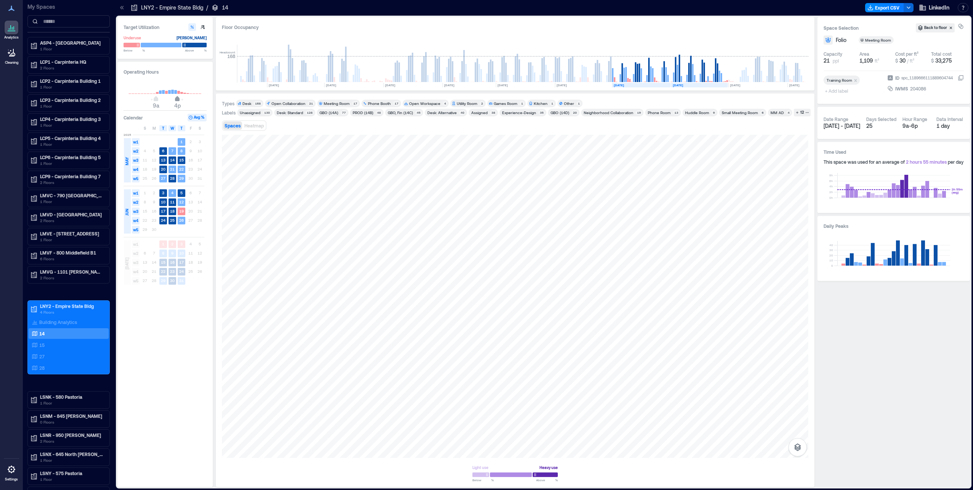
click at [178, 99] on span "4p" at bounding box center [177, 99] width 5 height 3
click at [154, 128] on span "M" at bounding box center [154, 128] width 3 height 6
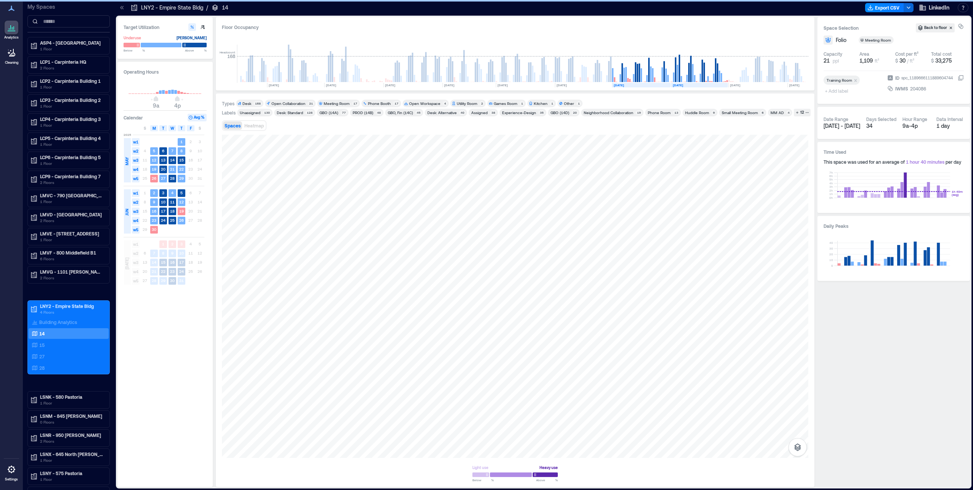
click at [190, 129] on span "F" at bounding box center [191, 128] width 2 height 6
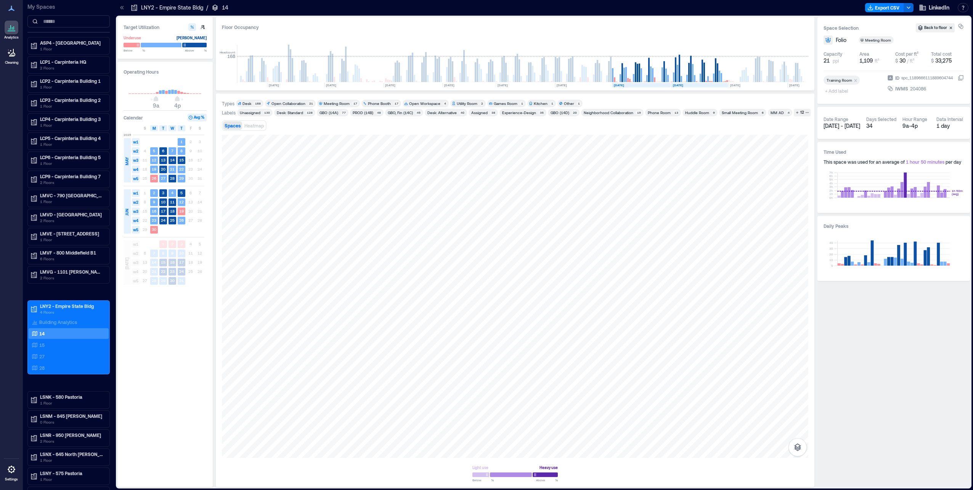
click at [154, 128] on span "M" at bounding box center [154, 128] width 3 height 6
click at [750, 85] on rect at bounding box center [757, 85] width 59 height 5
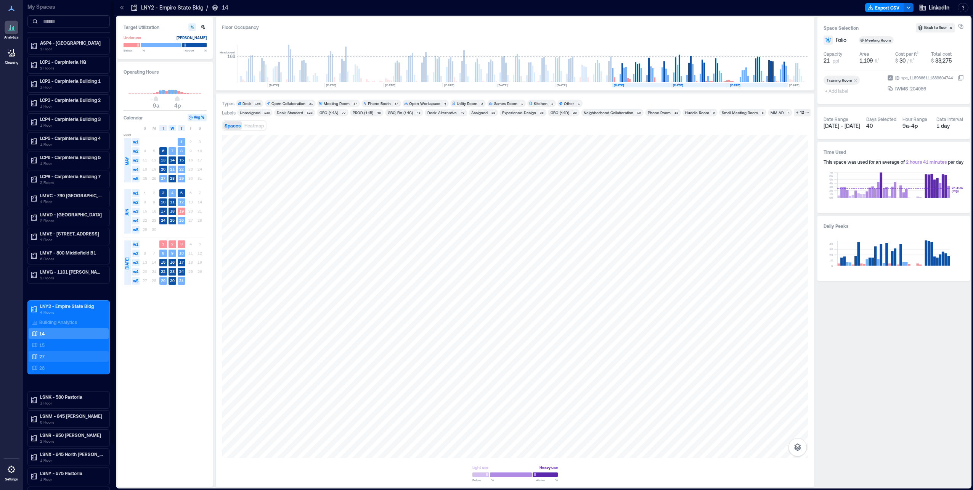
click at [59, 351] on div "27" at bounding box center [69, 356] width 80 height 11
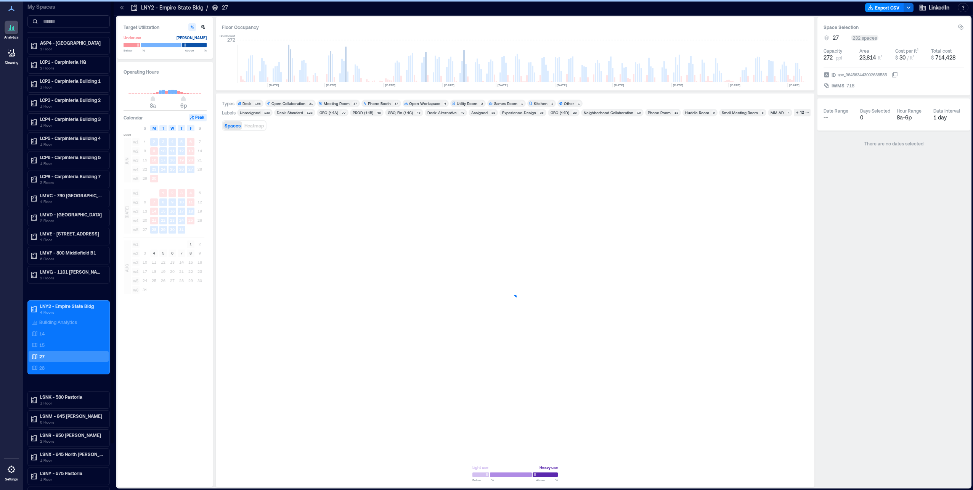
type input "*"
type input "**"
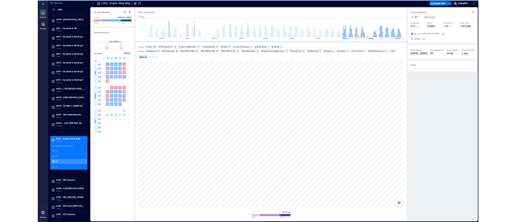
scroll to position [0, 891]
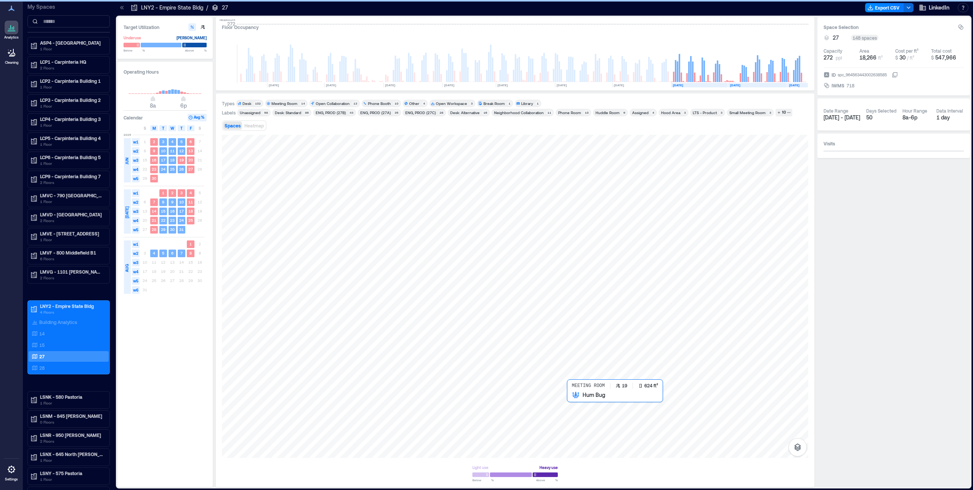
click at [610, 408] on div at bounding box center [515, 296] width 587 height 323
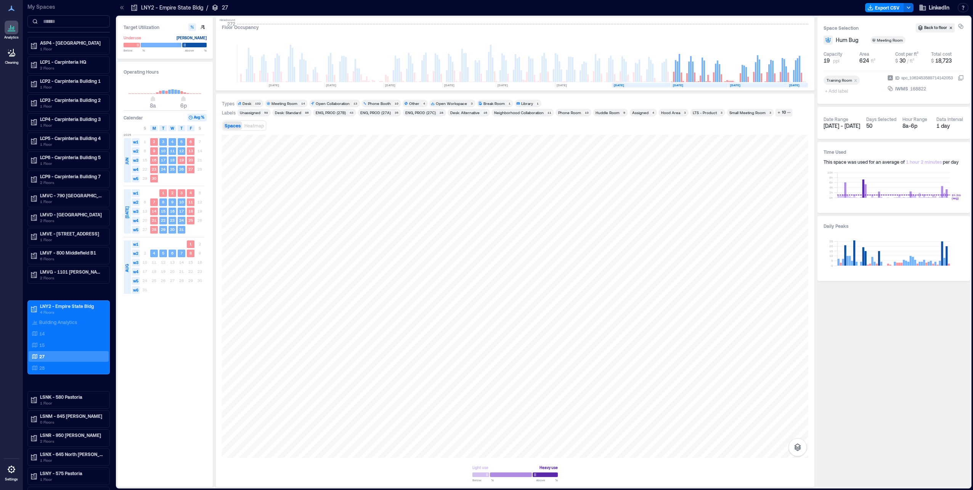
click at [647, 85] on rect at bounding box center [641, 85] width 59 height 5
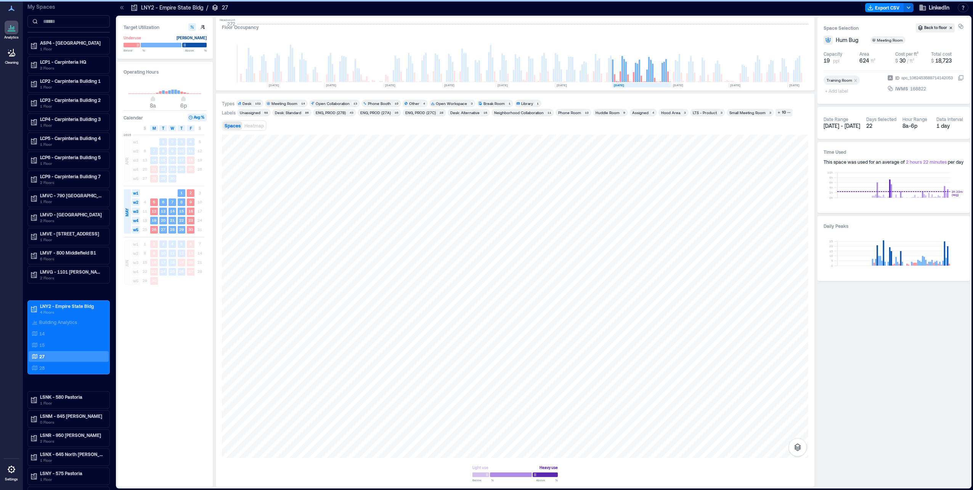
click at [691, 86] on rect at bounding box center [699, 85] width 57 height 5
click at [738, 85] on text "[DATE]" at bounding box center [735, 85] width 10 height 4
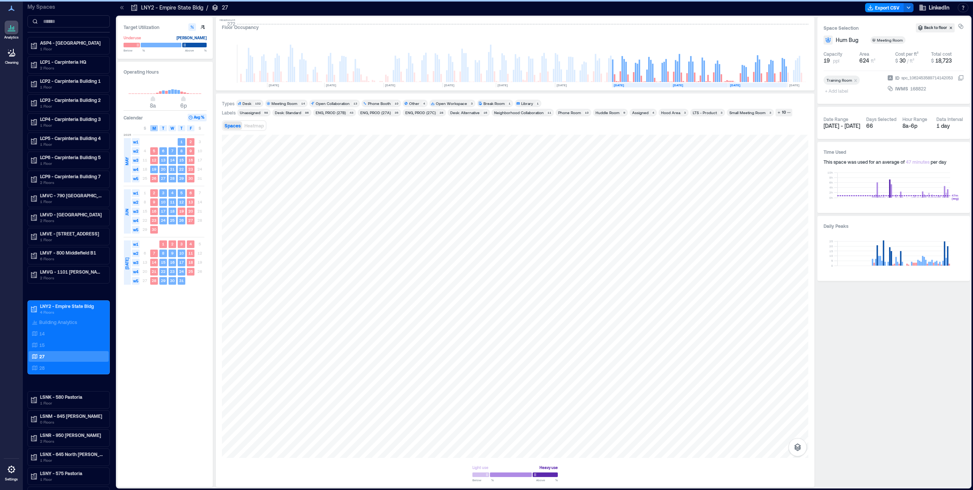
click at [154, 128] on span "M" at bounding box center [154, 128] width 3 height 6
click at [190, 129] on span "F" at bounding box center [191, 128] width 2 height 6
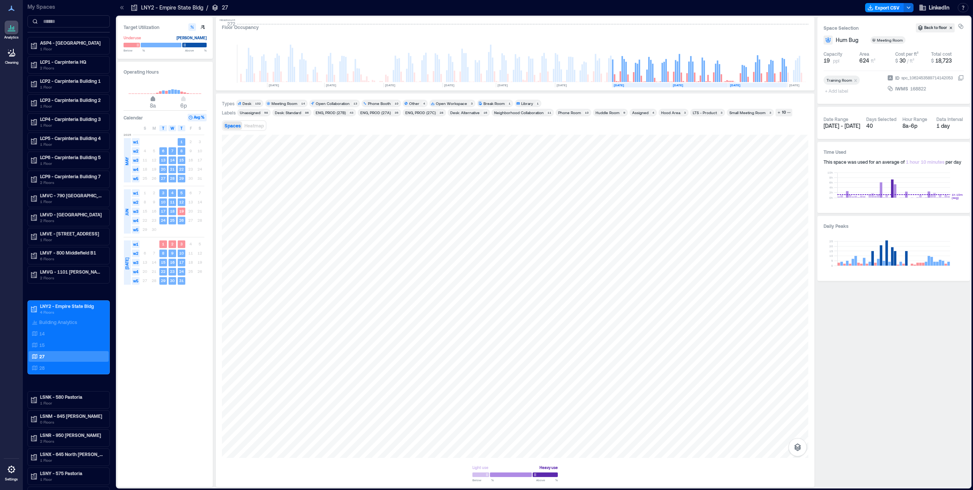
type input "*"
click at [156, 99] on span "9a" at bounding box center [156, 99] width 5 height 3
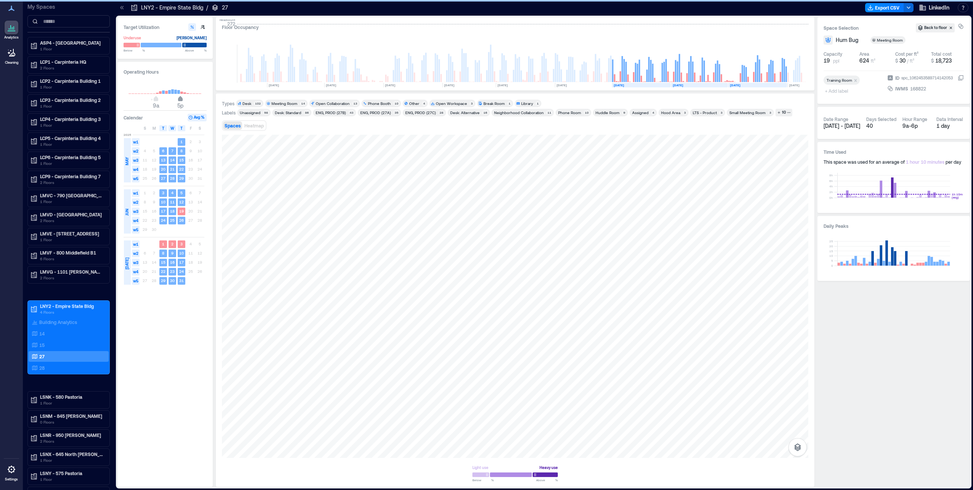
type input "**"
drag, startPoint x: 182, startPoint y: 100, endPoint x: 177, endPoint y: 98, distance: 5.3
click at [177, 98] on span "4p" at bounding box center [177, 99] width 5 height 3
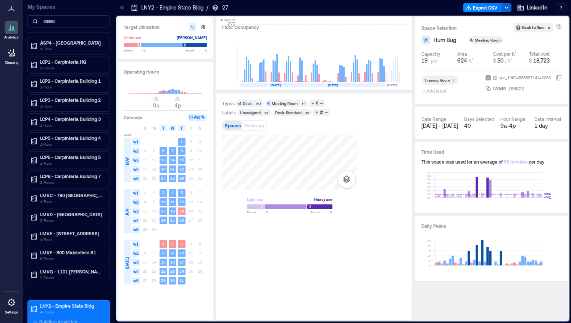
scroll to position [0, 1293]
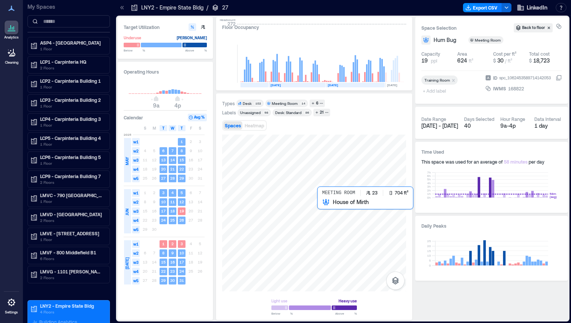
click at [336, 223] on div at bounding box center [314, 213] width 184 height 157
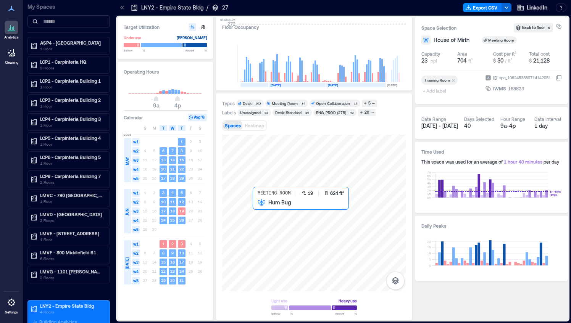
click at [285, 219] on div at bounding box center [314, 213] width 184 height 157
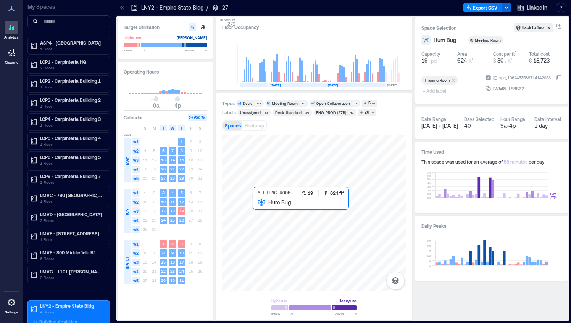
click at [285, 219] on div at bounding box center [314, 213] width 184 height 157
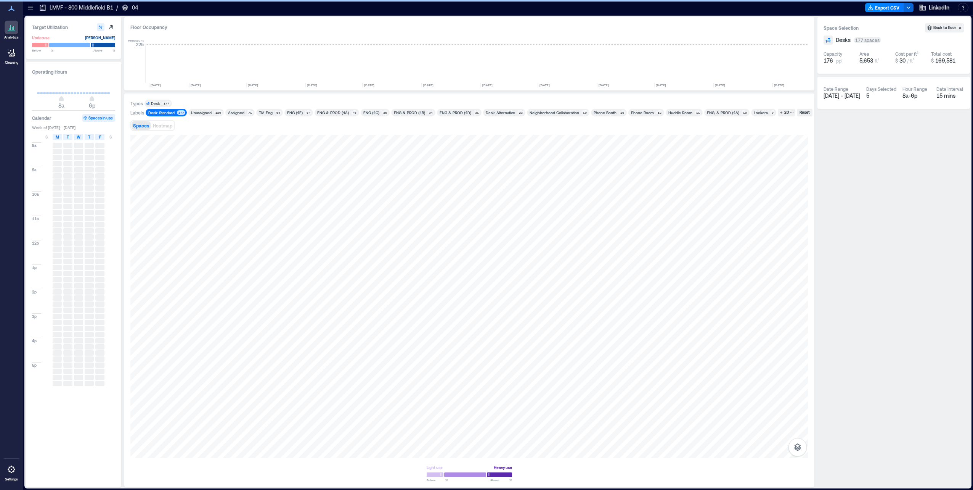
scroll to position [0, 1724]
